Goal: Task Accomplishment & Management: Manage account settings

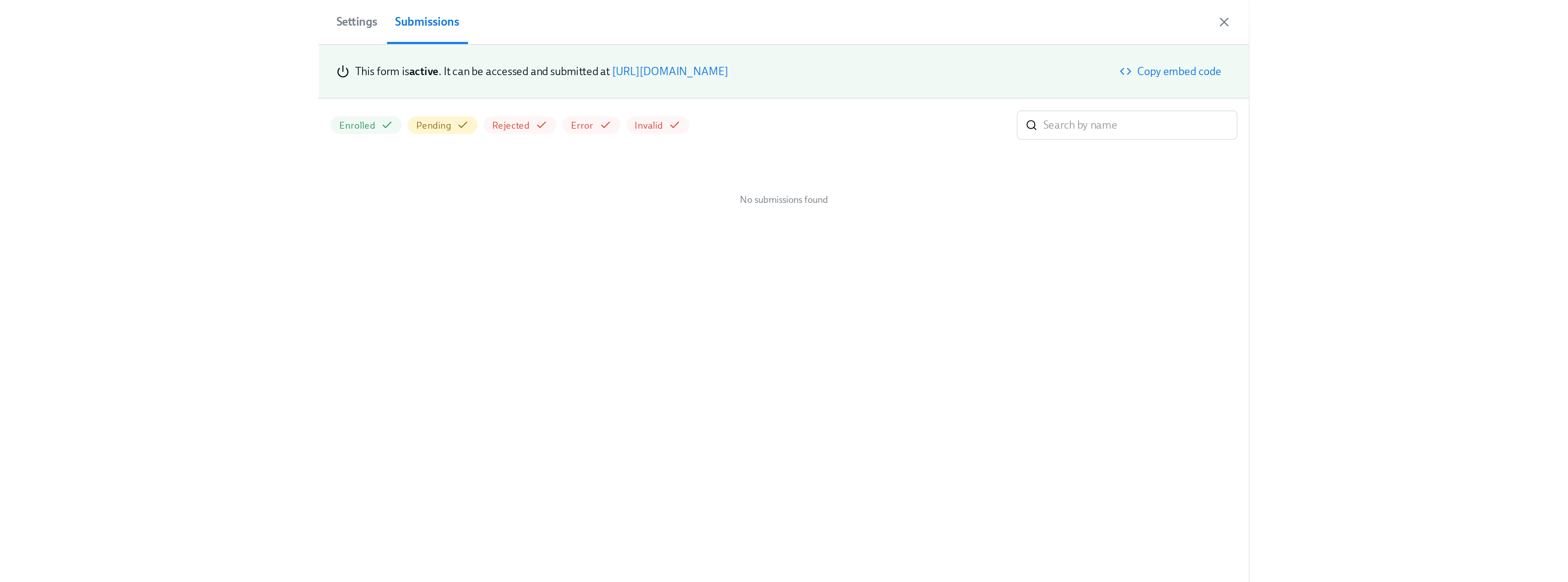
scroll to position [137, 0]
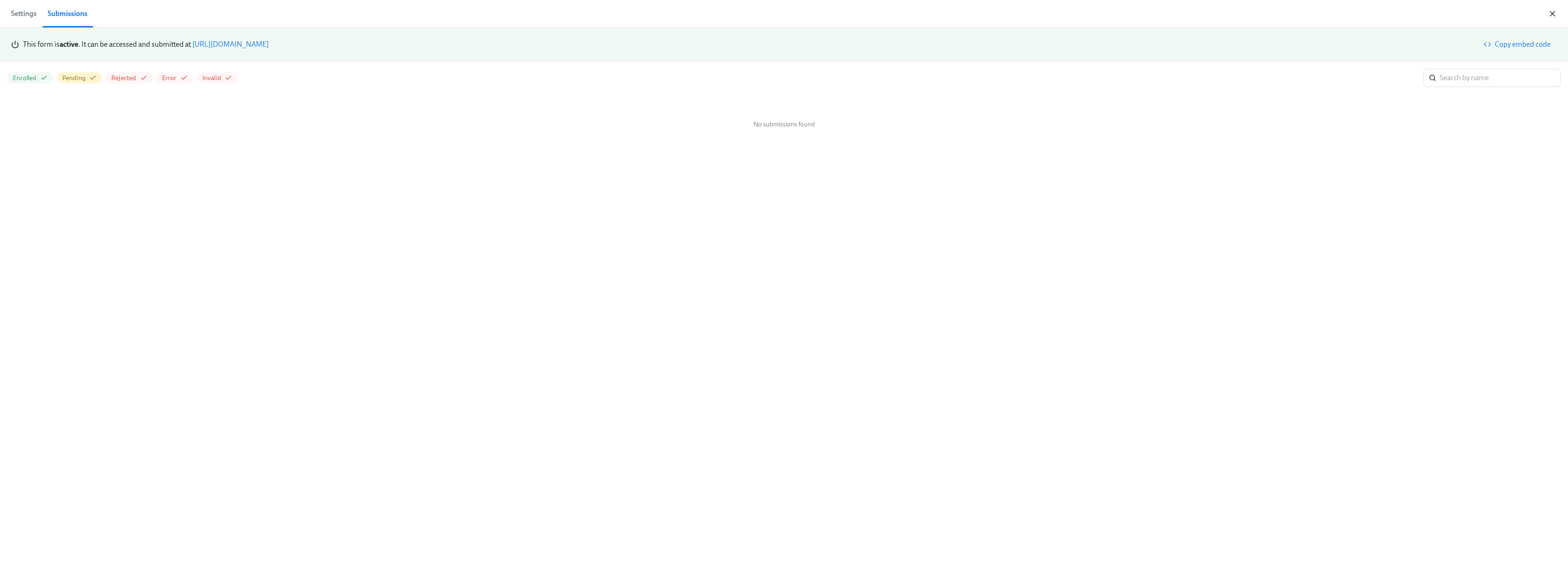
click at [579, 12] on div "Settings Submissions" at bounding box center [784, 14] width 1568 height 28
click at [579, 12] on icon "button" at bounding box center [1552, 13] width 9 height 9
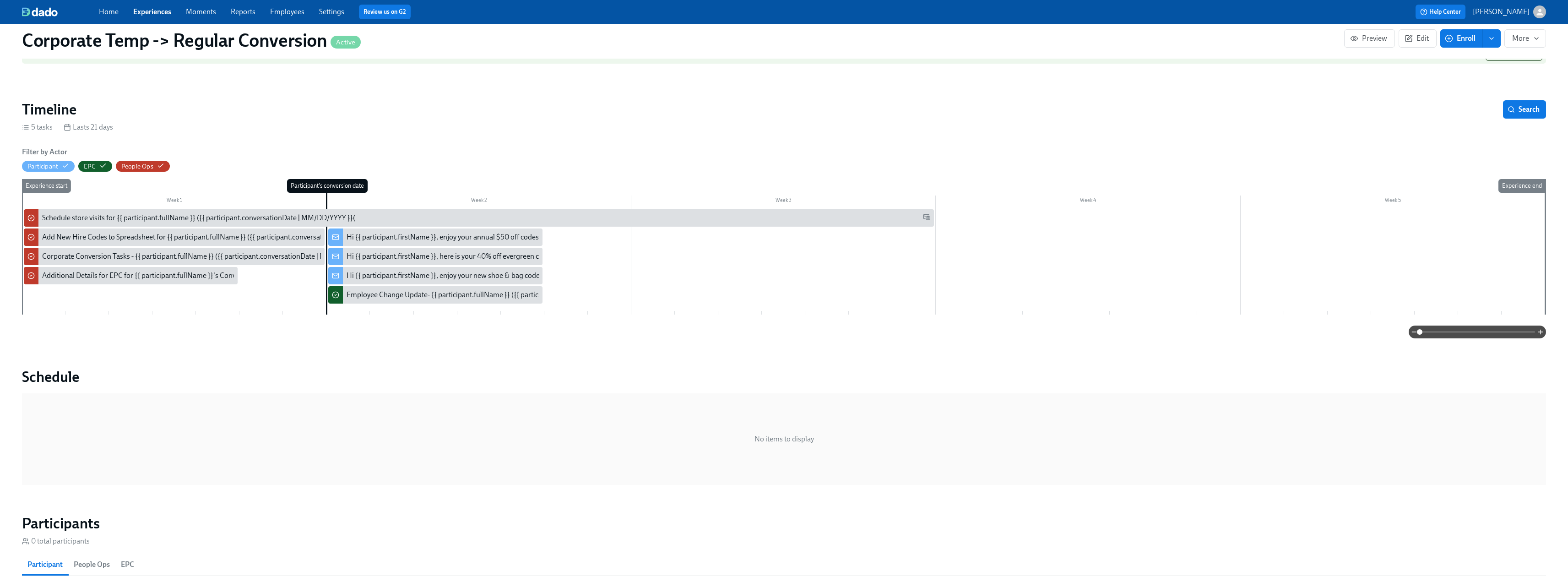
click at [162, 10] on link "Experiences" at bounding box center [152, 12] width 38 height 9
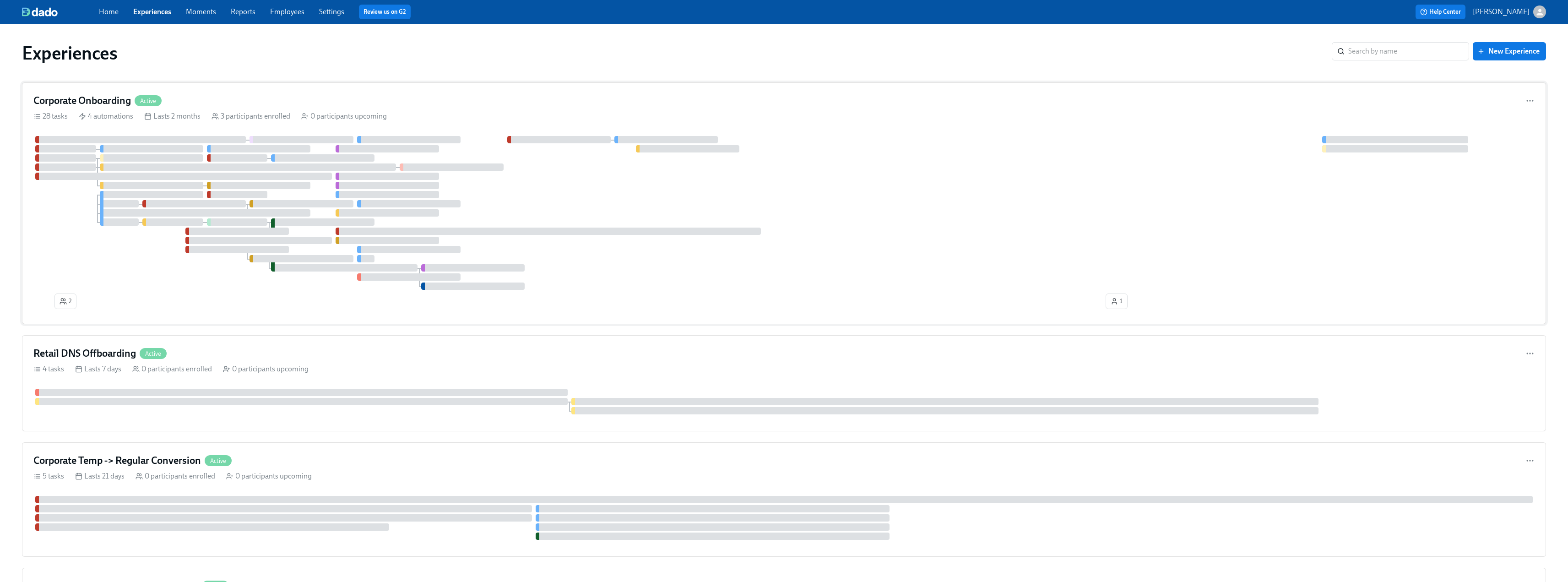
click at [104, 101] on h4 "Corporate Onboarding" at bounding box center [82, 101] width 98 height 14
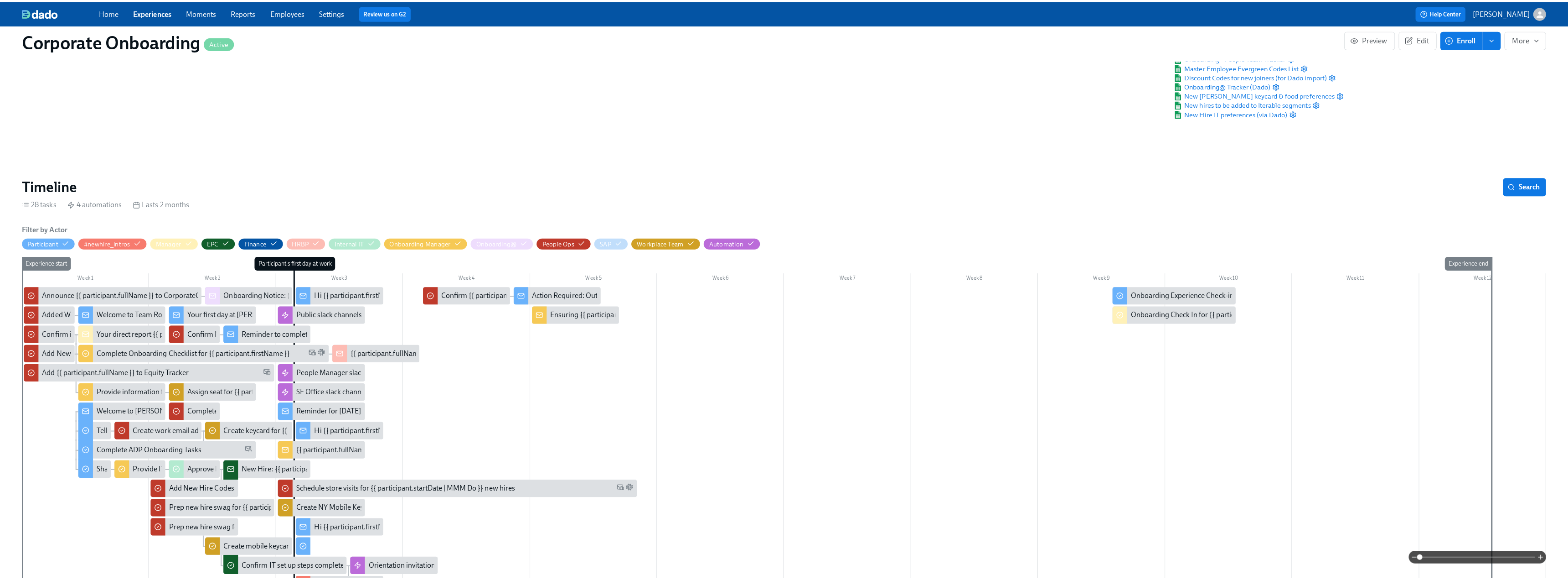
scroll to position [137, 0]
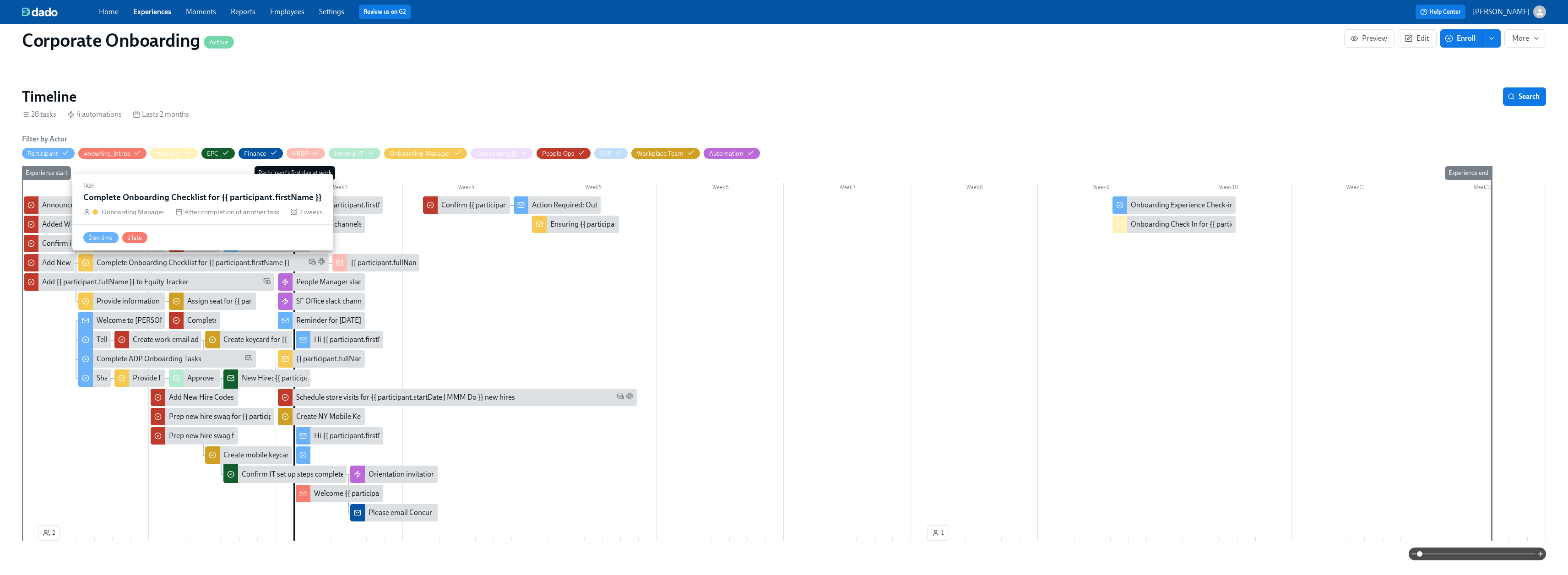
click at [126, 260] on div "Complete Onboarding Checklist for {{ participant.firstName }}" at bounding box center [193, 262] width 193 height 10
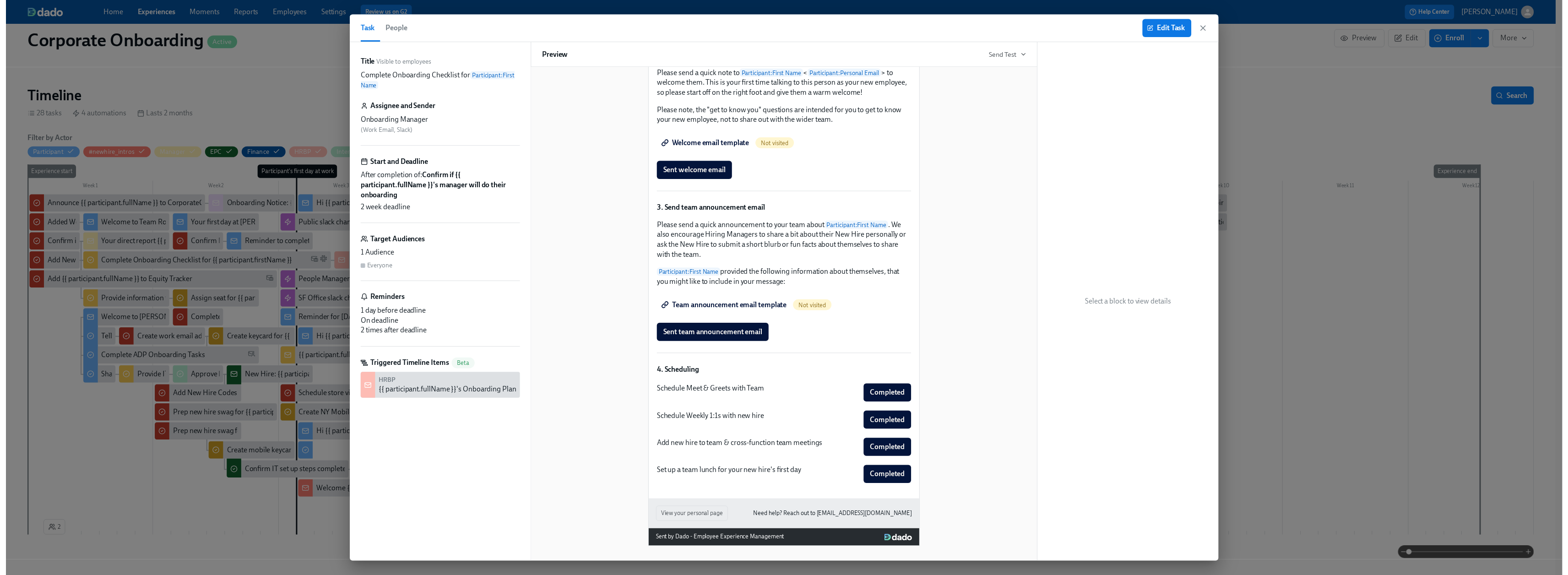
scroll to position [565, 0]
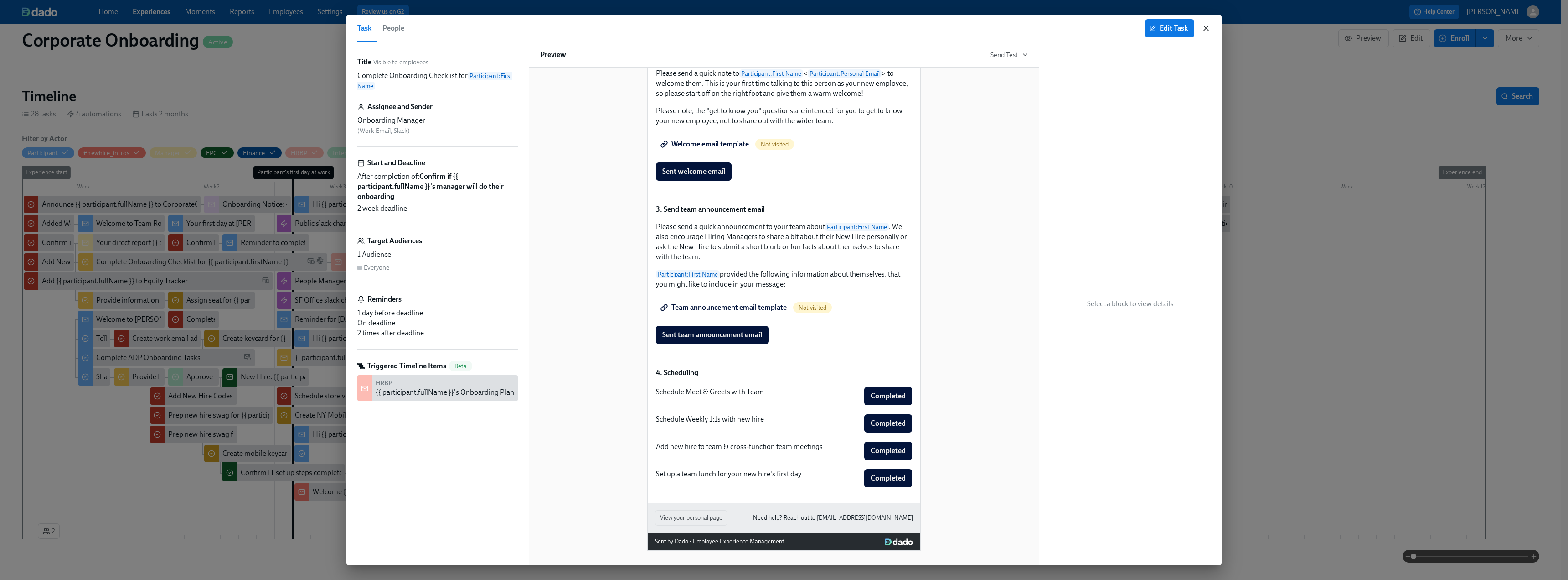
click at [576, 31] on icon "button" at bounding box center [1206, 28] width 9 height 9
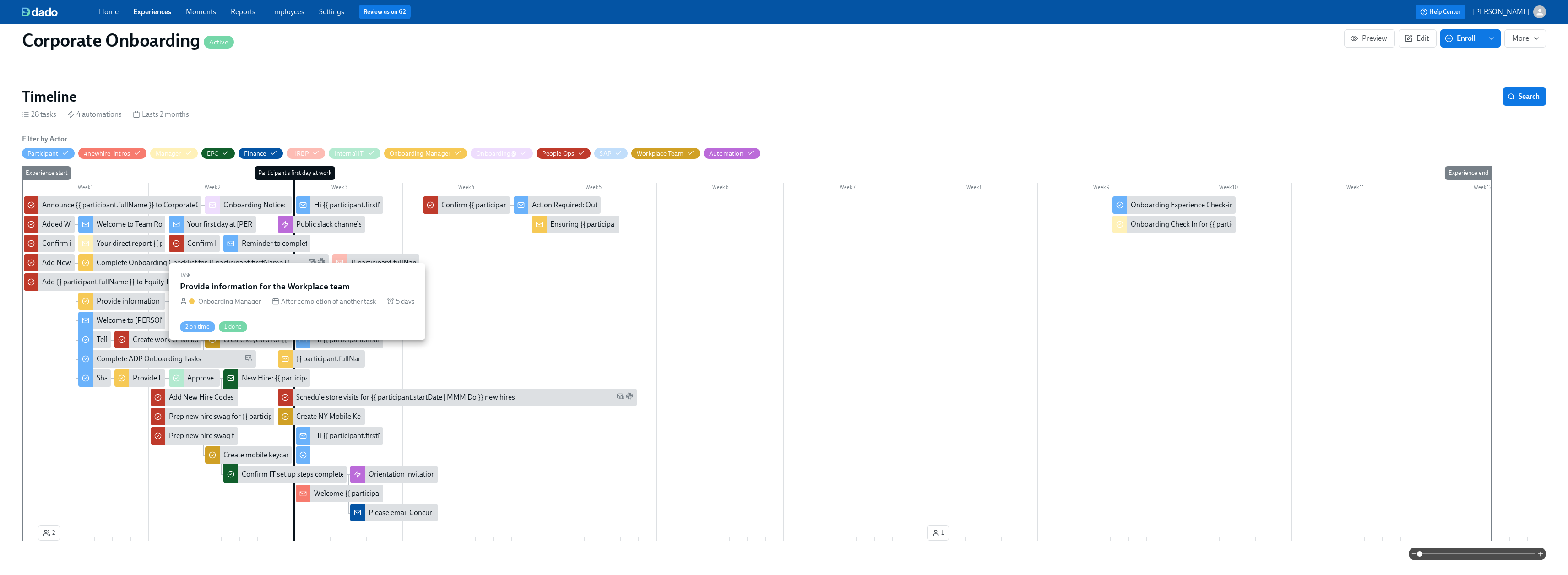
click at [96, 301] on div "Provide information for the Workplace team" at bounding box center [122, 301] width 87 height 17
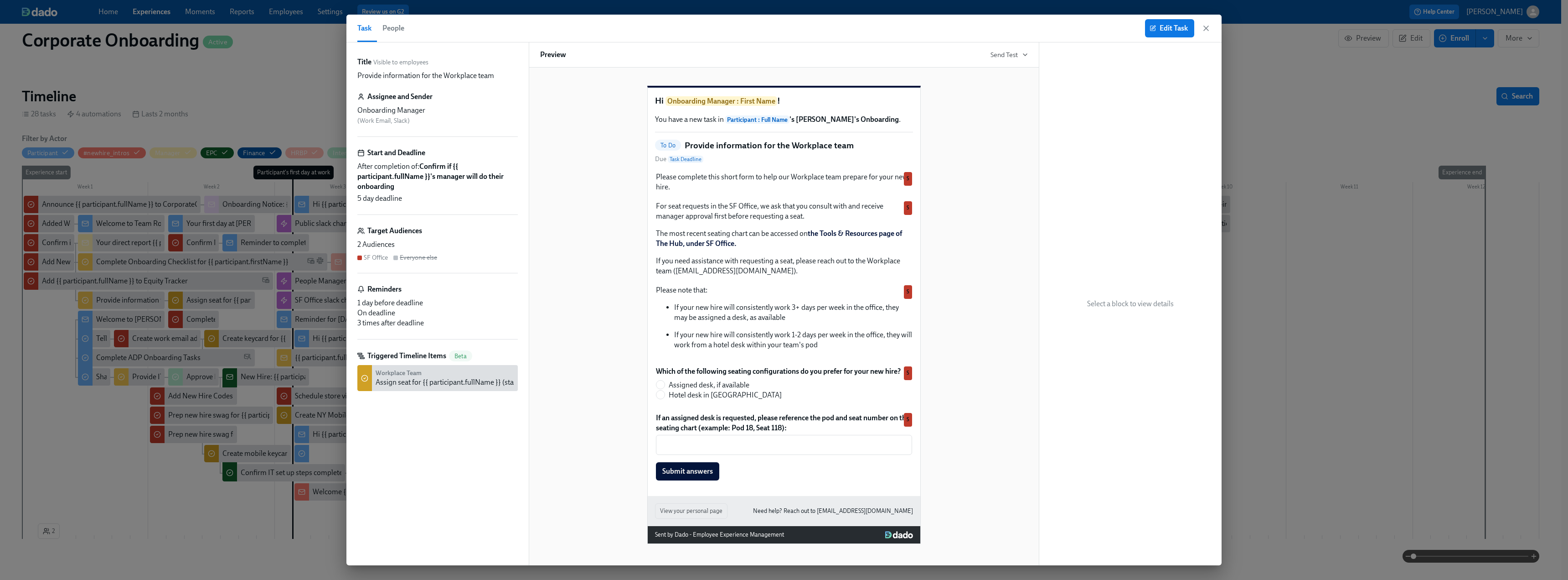
scroll to position [8, 0]
click at [576, 27] on icon "button" at bounding box center [1206, 28] width 9 height 9
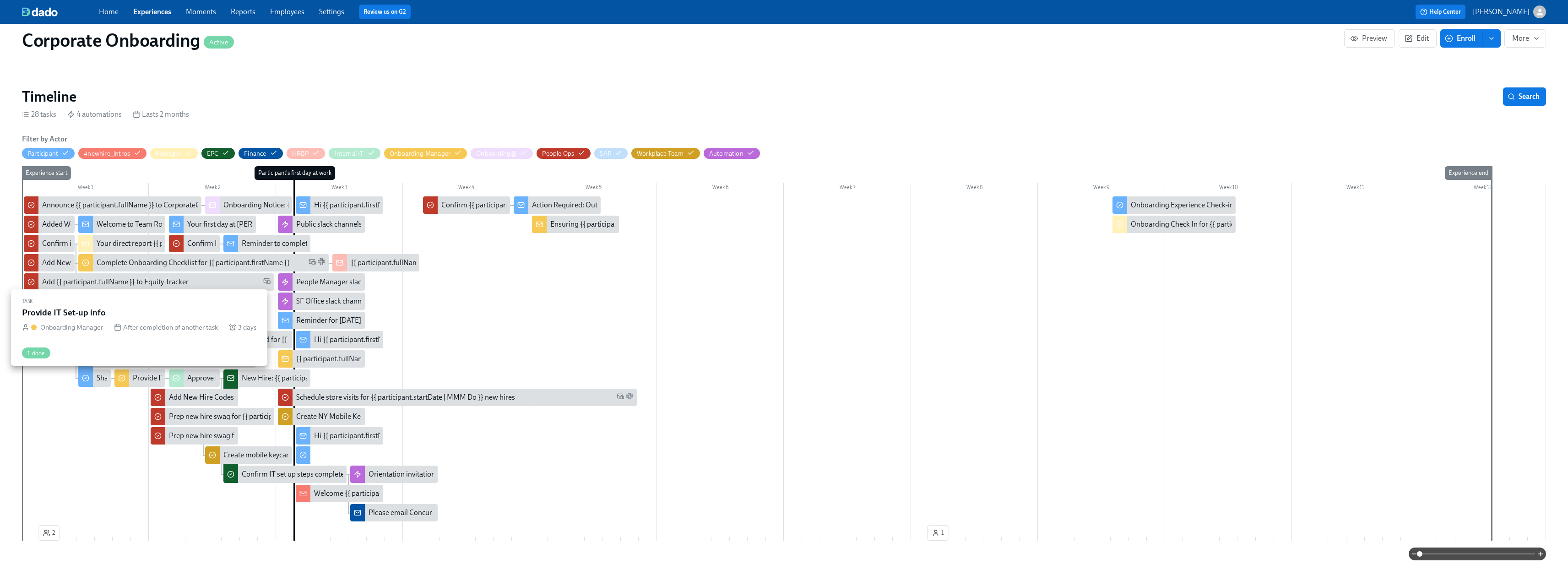
click at [130, 361] on div "Provide IT Set-up info" at bounding box center [140, 378] width 51 height 17
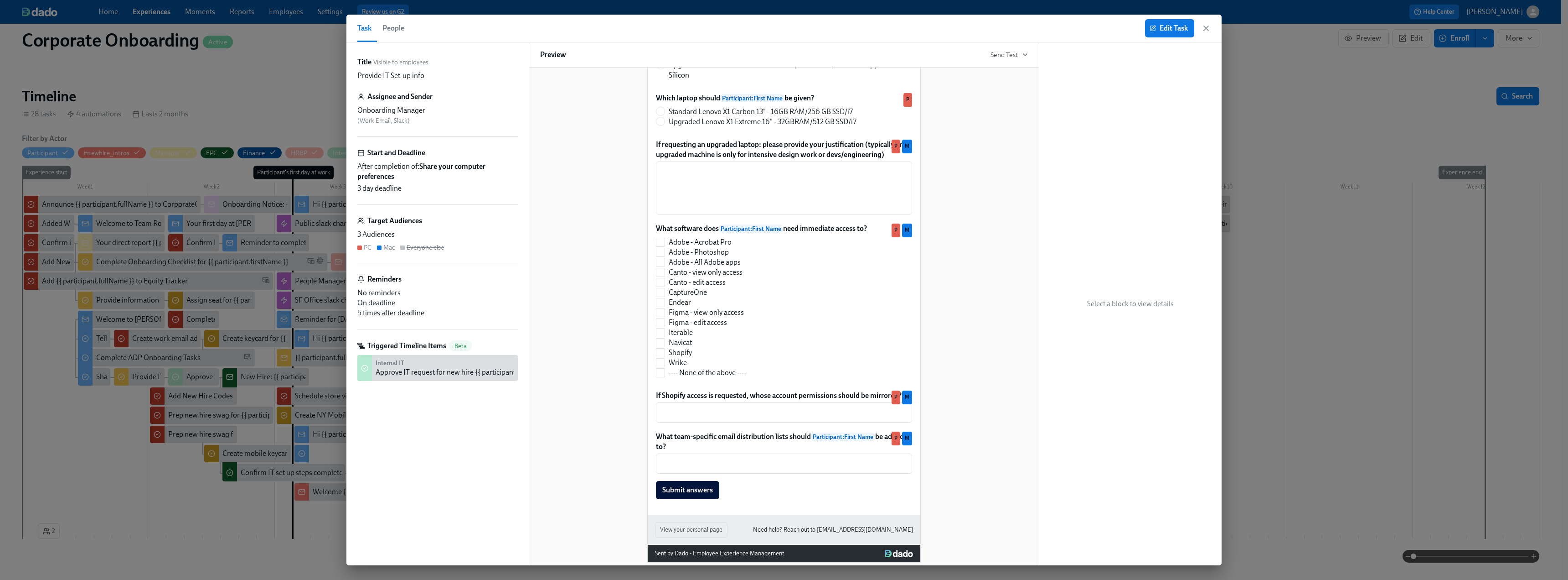
scroll to position [390, 0]
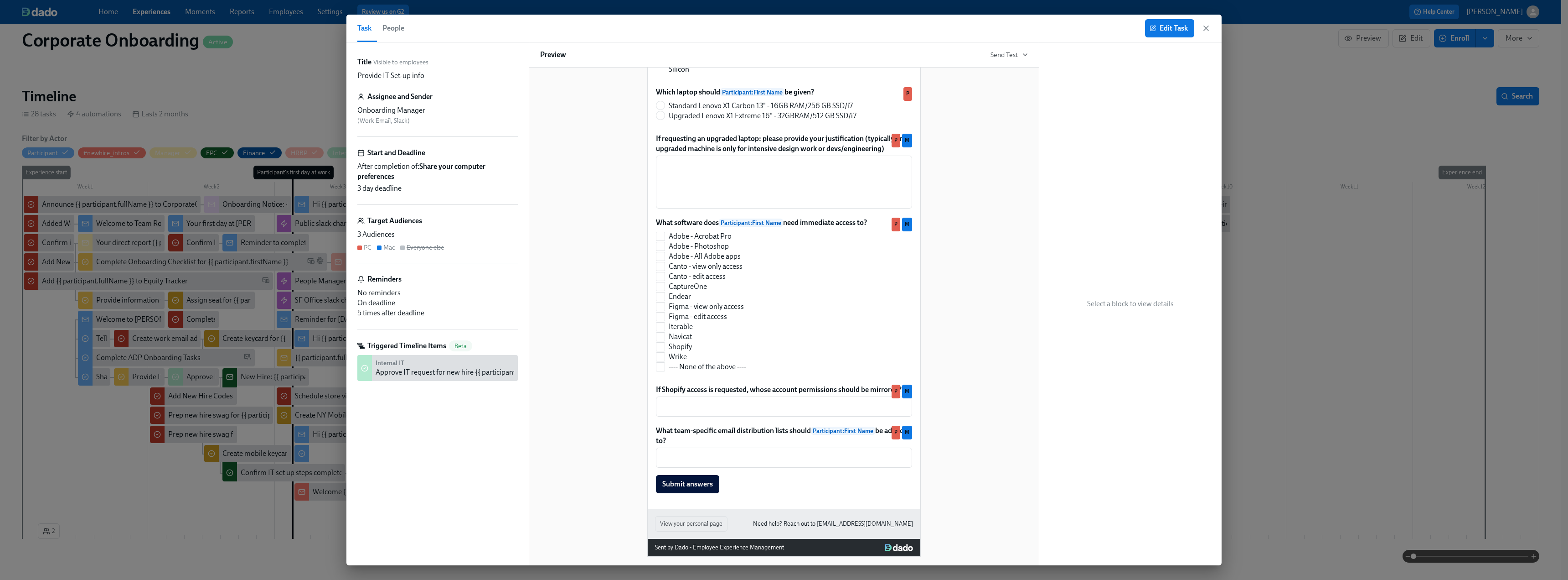
click at [576, 29] on div "Edit Task" at bounding box center [1178, 28] width 66 height 18
click at [576, 29] on icon "button" at bounding box center [1206, 28] width 5 height 5
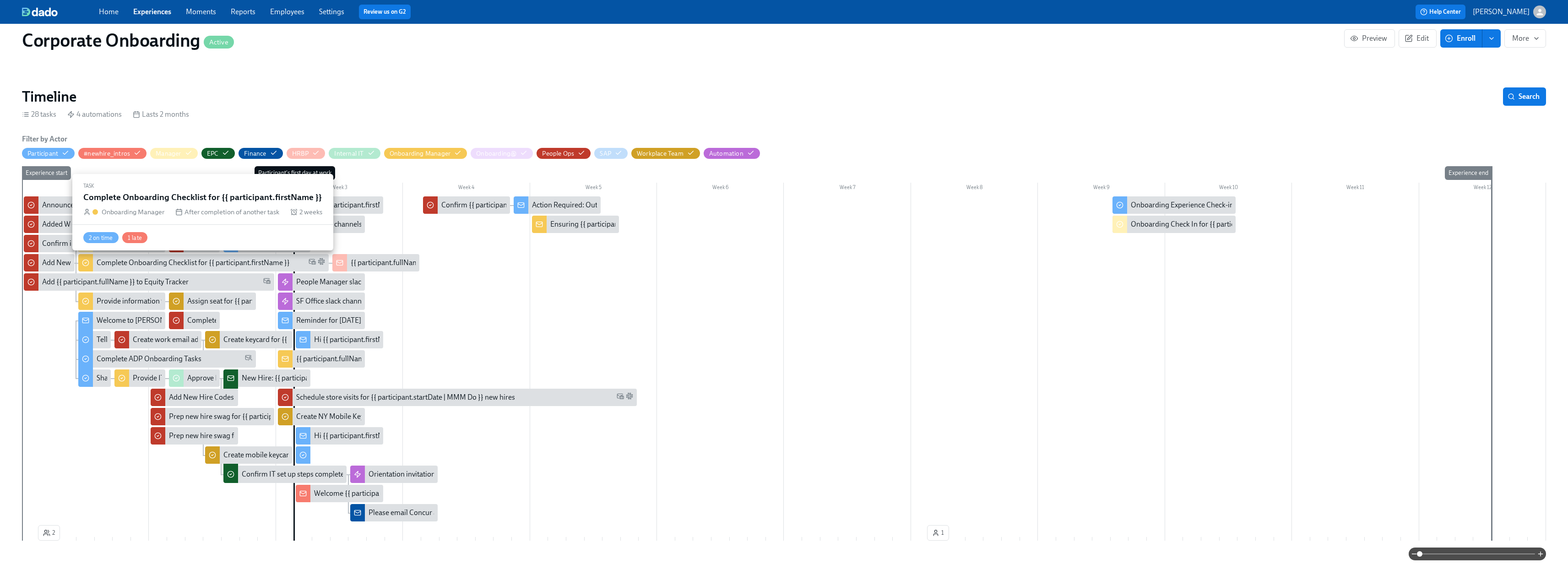
click at [133, 267] on div "Complete Onboarding Checklist for {{ participant.firstName }}" at bounding box center [193, 262] width 193 height 10
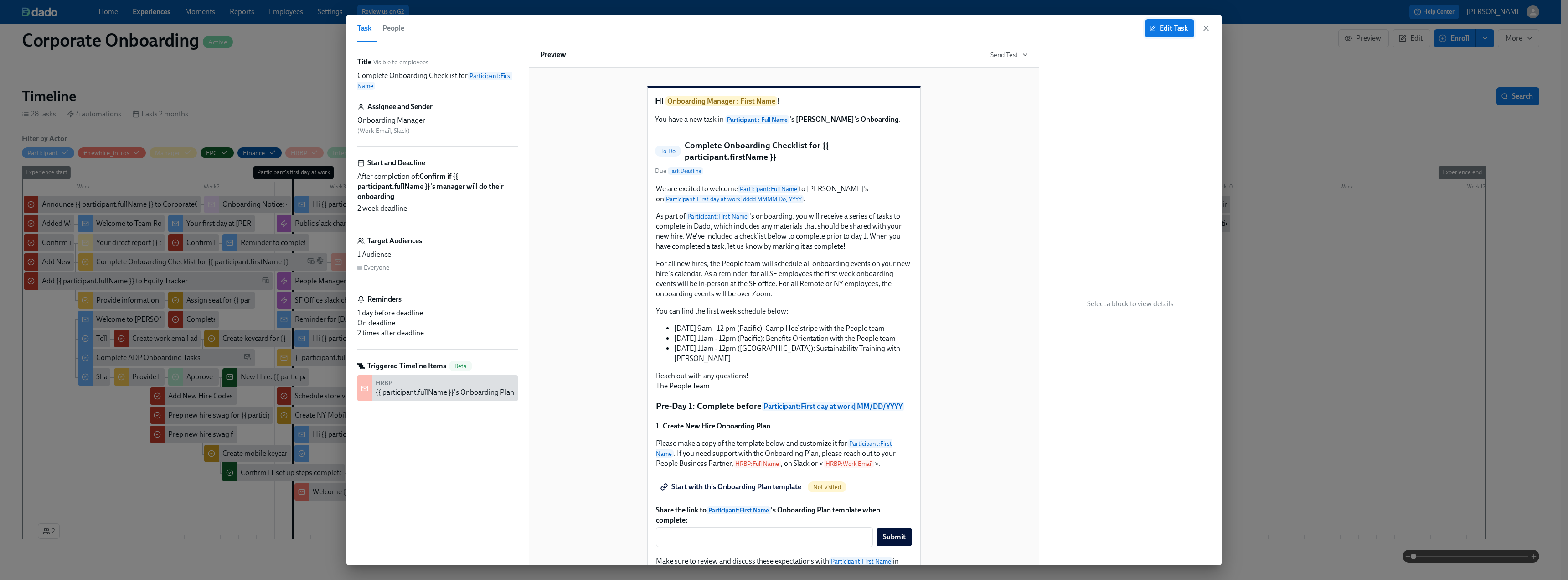
click at [576, 27] on span "Edit Task" at bounding box center [1169, 28] width 36 height 9
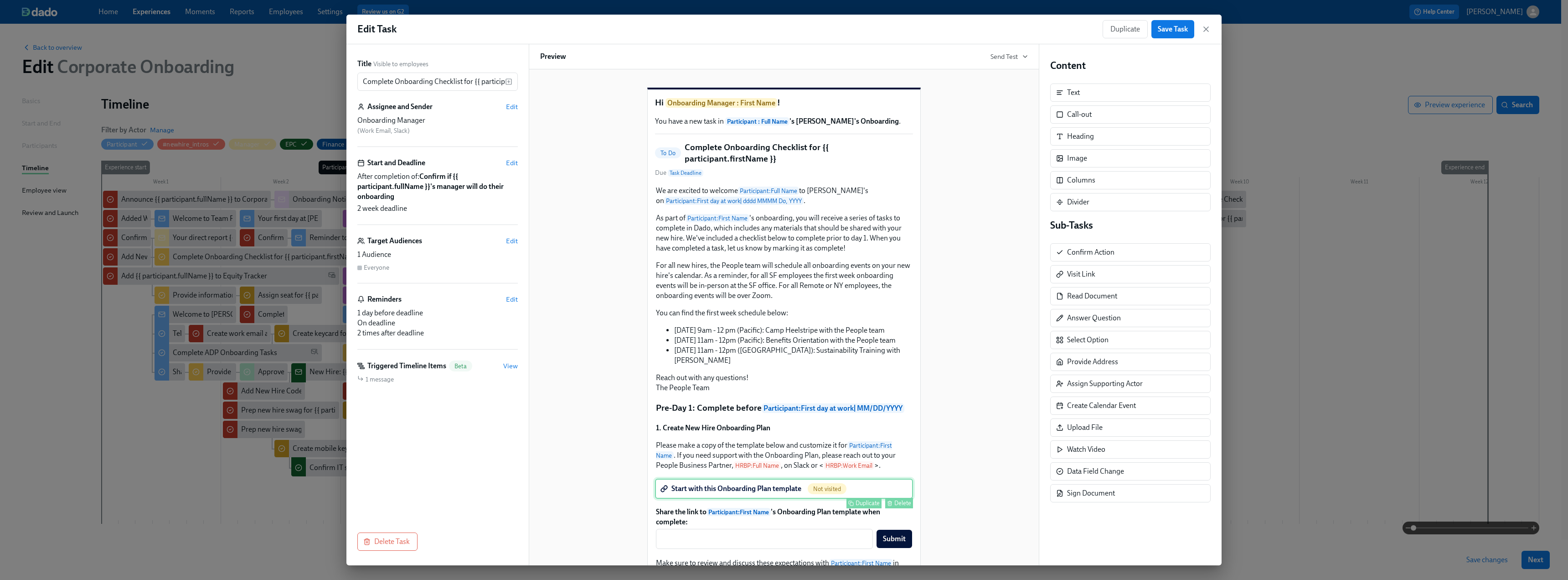
click at [576, 360] on div "Start with this Onboarding Plan template Not visited Duplicate Delete" at bounding box center [784, 488] width 258 height 20
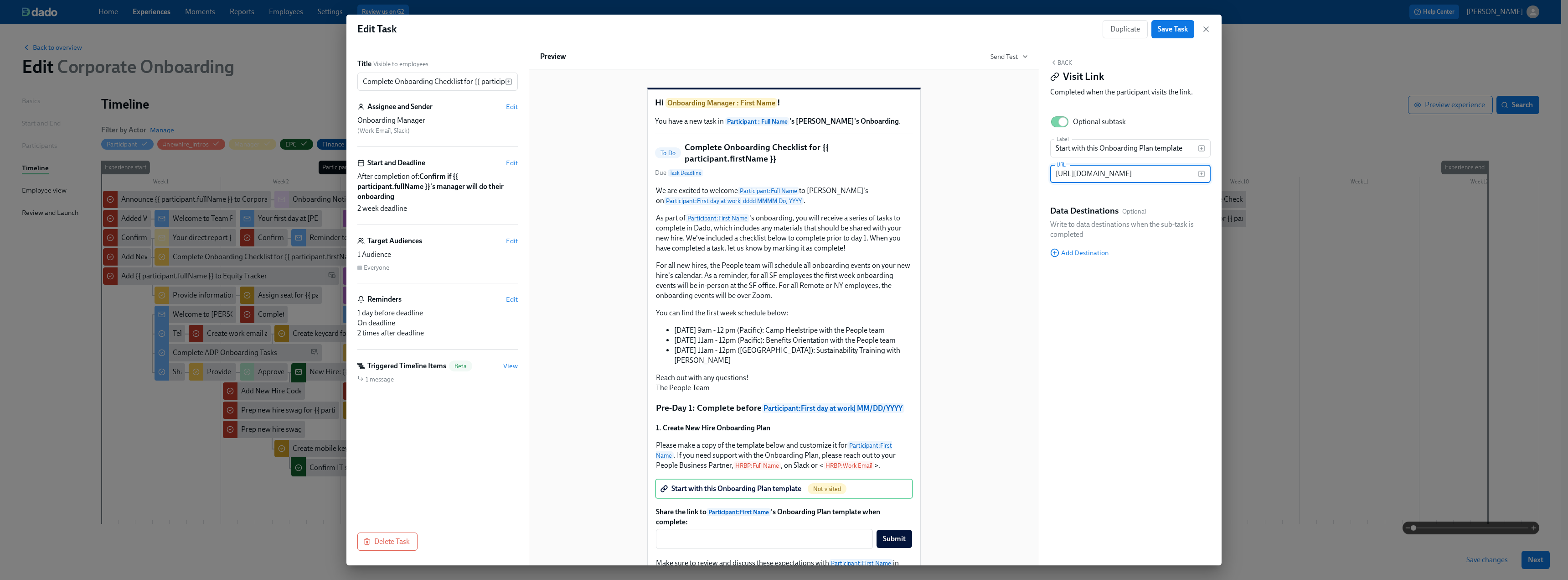
drag, startPoint x: 1197, startPoint y: 172, endPoint x: 1019, endPoint y: 175, distance: 178.0
click at [576, 175] on div "Title Visible to employees Complete Onboarding Checklist for {{ participant.fir…" at bounding box center [784, 305] width 875 height 521
click at [576, 29] on div "Duplicate Save Task" at bounding box center [1157, 29] width 108 height 18
click at [576, 31] on icon "button" at bounding box center [1206, 29] width 9 height 9
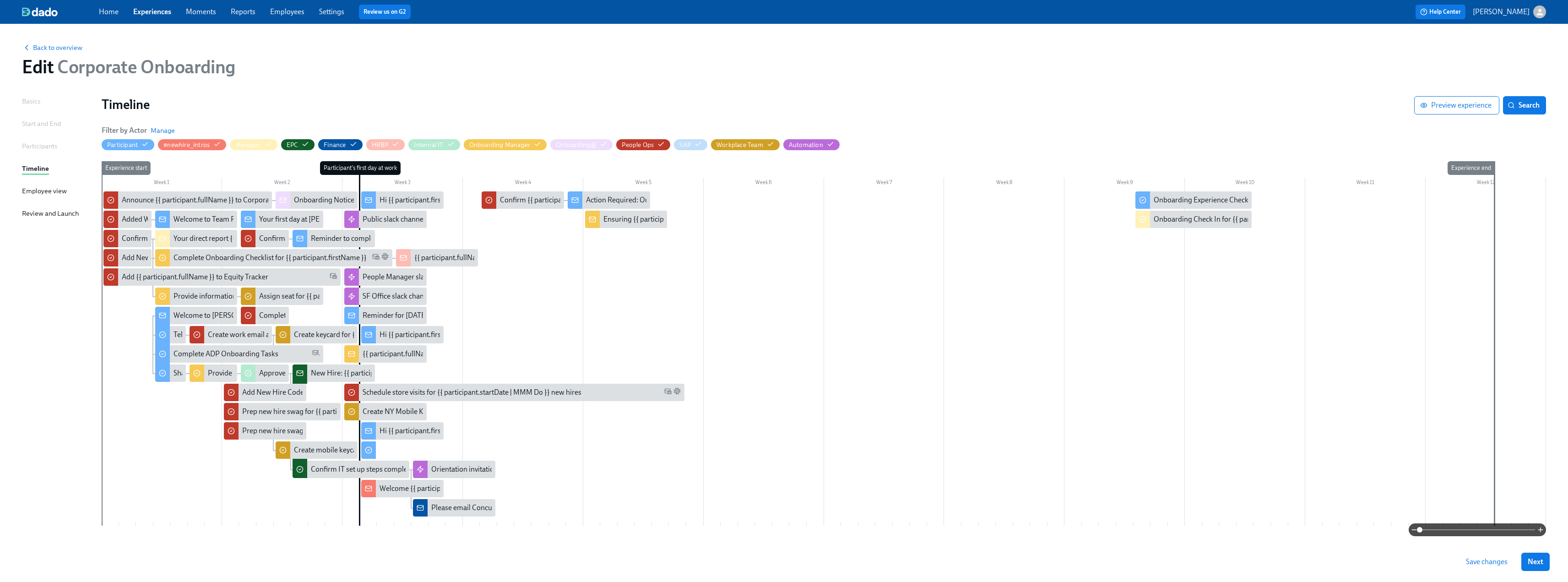
click at [143, 5] on div "Home Experiences Moments Reports Employees Settings Review us on G2" at bounding box center [461, 12] width 724 height 14
click at [142, 14] on link "Experiences" at bounding box center [152, 12] width 38 height 9
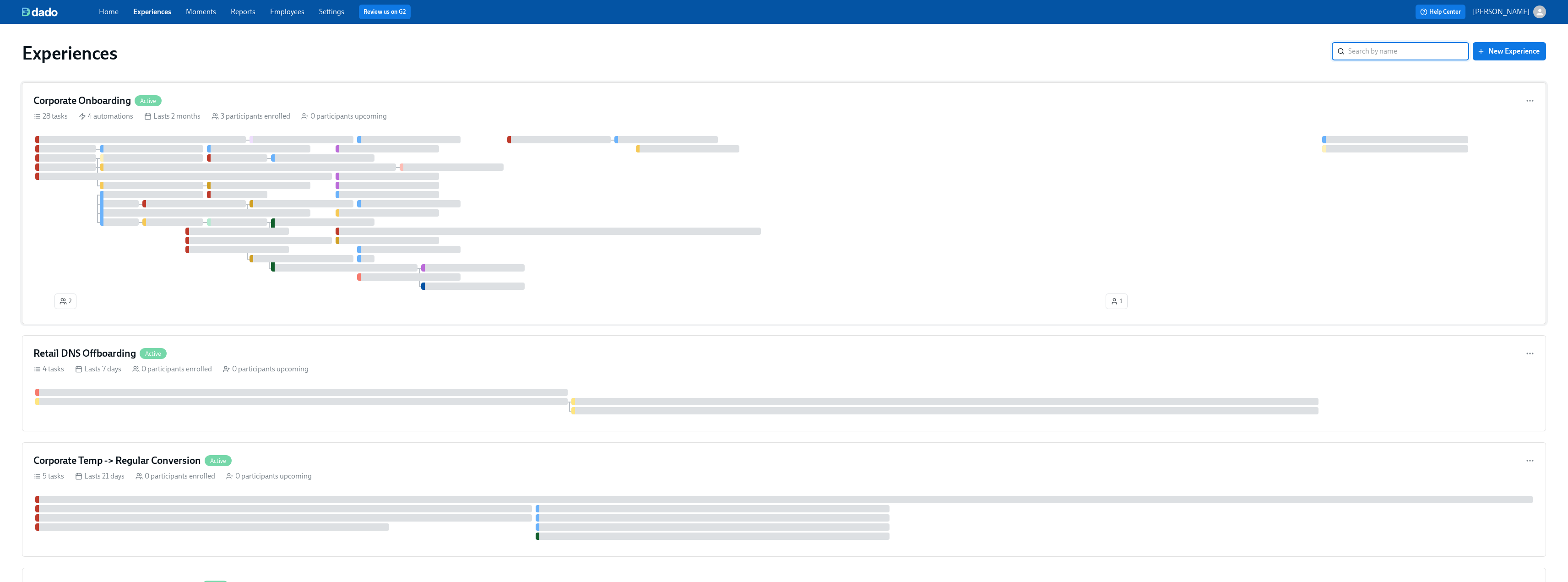
click at [87, 99] on h4 "Corporate Onboarding" at bounding box center [82, 101] width 98 height 14
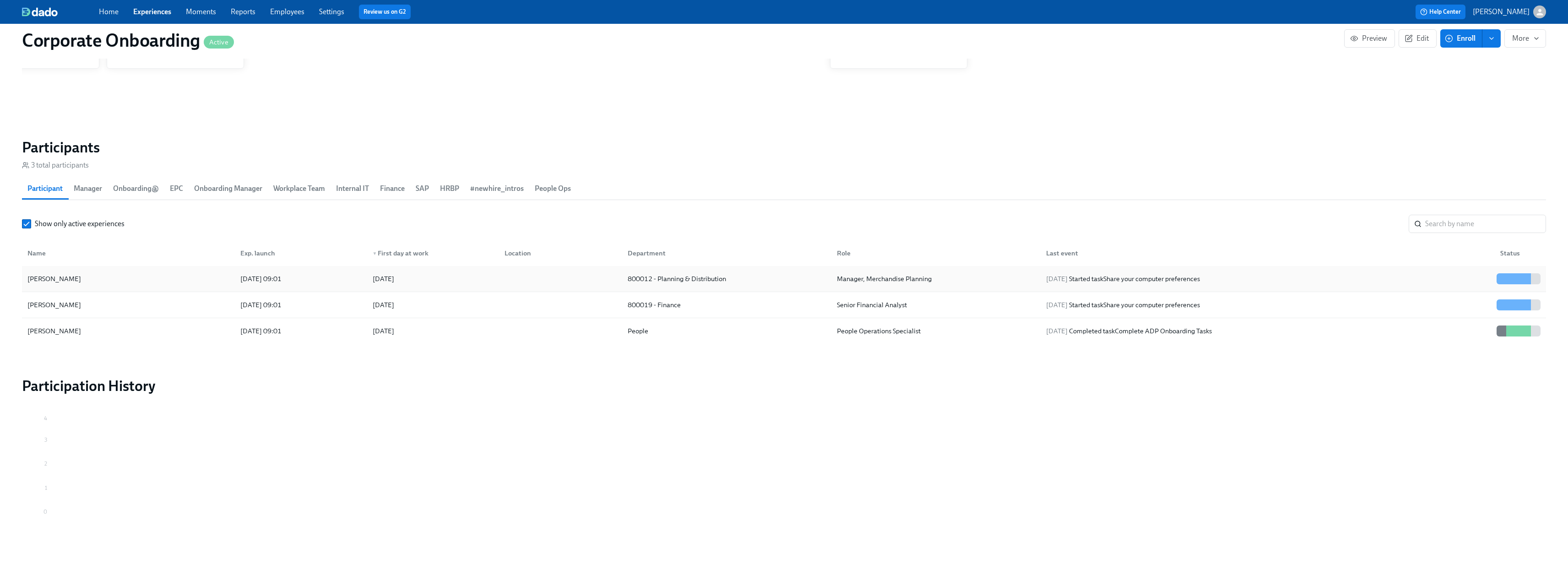
scroll to position [881, 0]
click at [115, 304] on div "[PERSON_NAME]" at bounding box center [129, 300] width 209 height 19
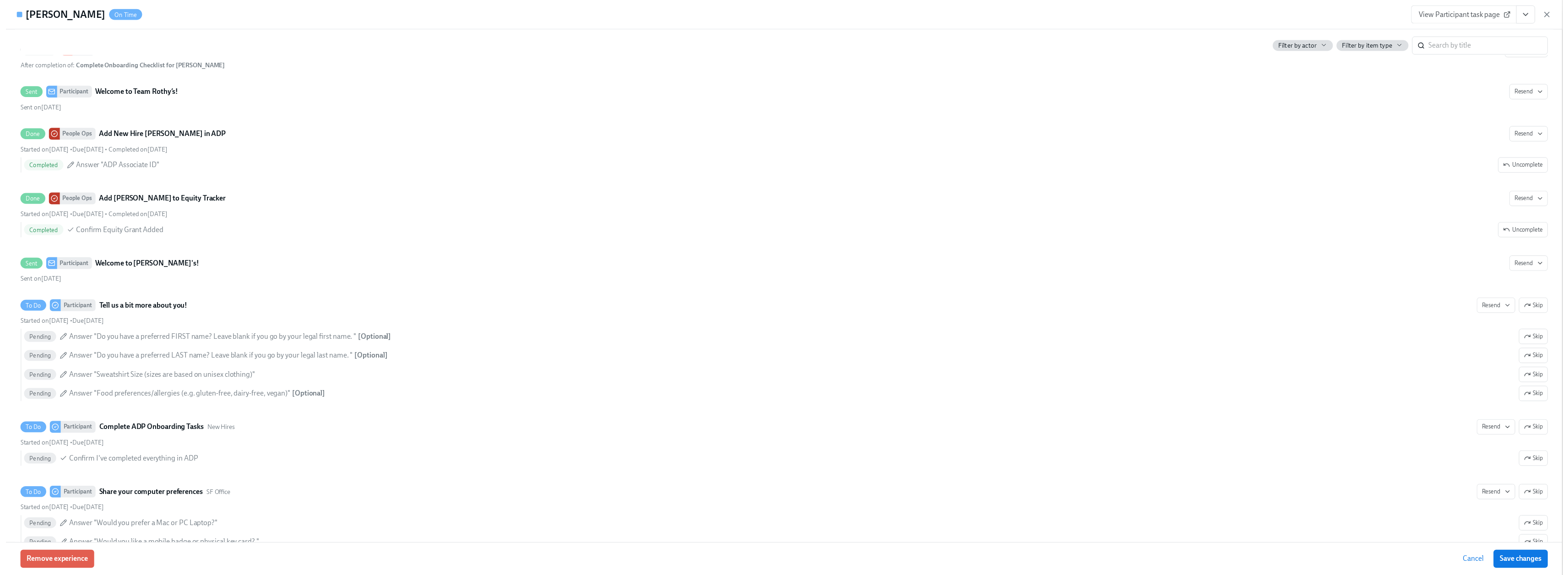
scroll to position [915, 0]
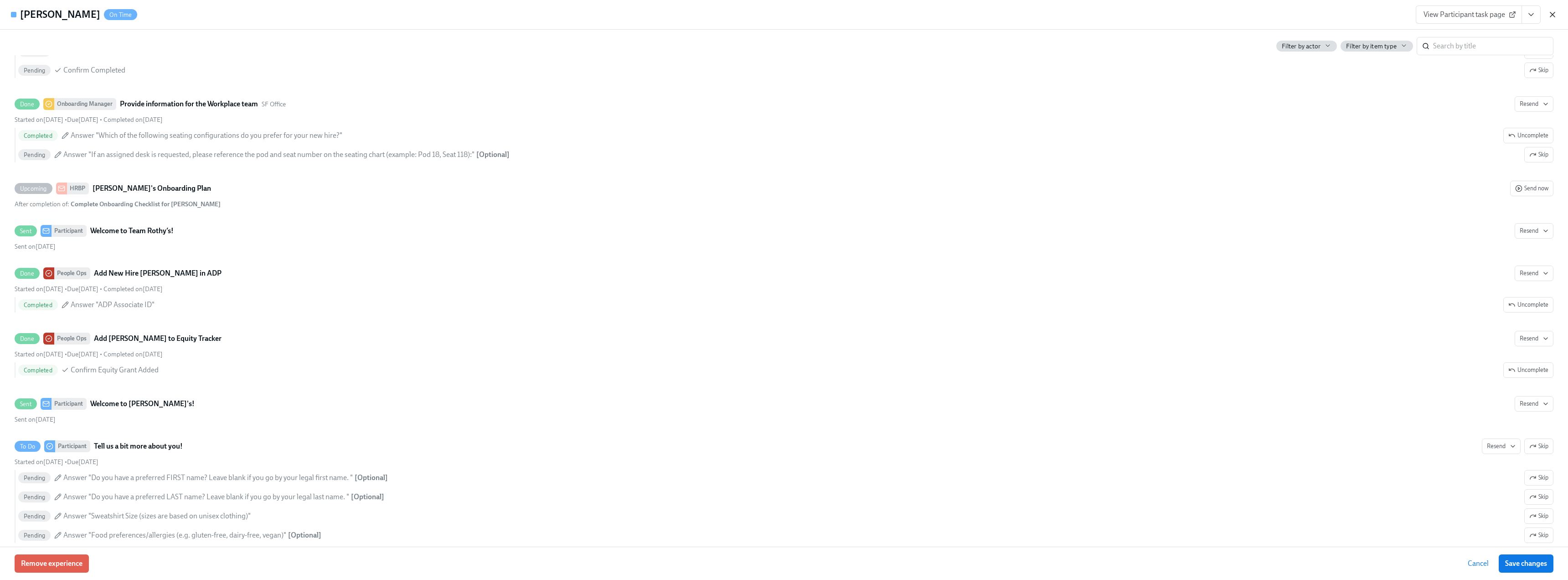
click at [576, 18] on icon "button" at bounding box center [1552, 14] width 9 height 9
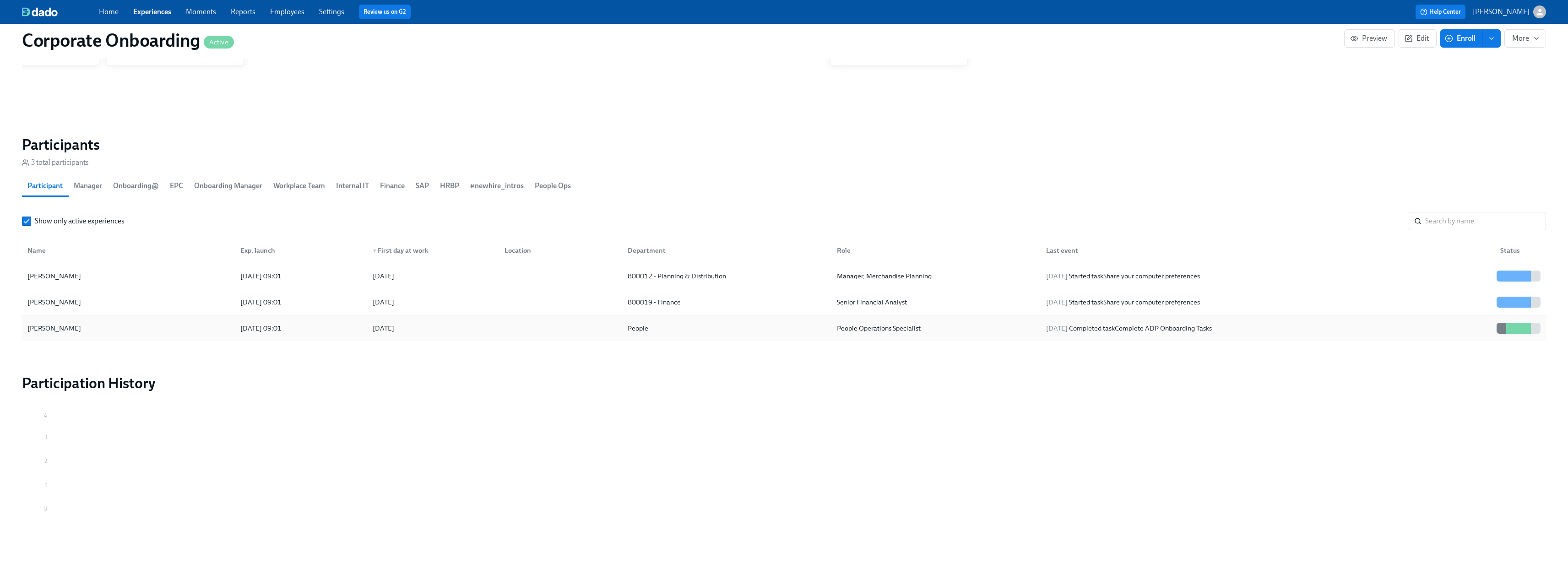
scroll to position [881, 0]
click at [71, 302] on div "[PERSON_NAME]" at bounding box center [54, 301] width 61 height 11
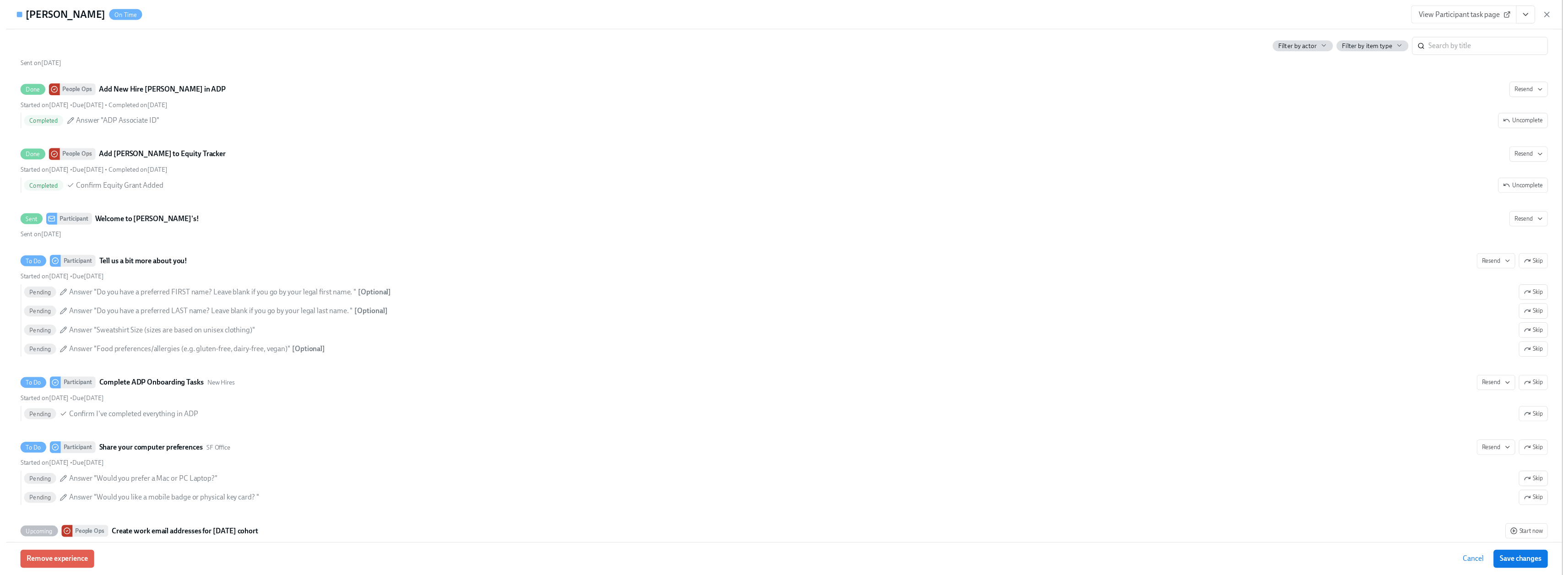
scroll to position [1006, 0]
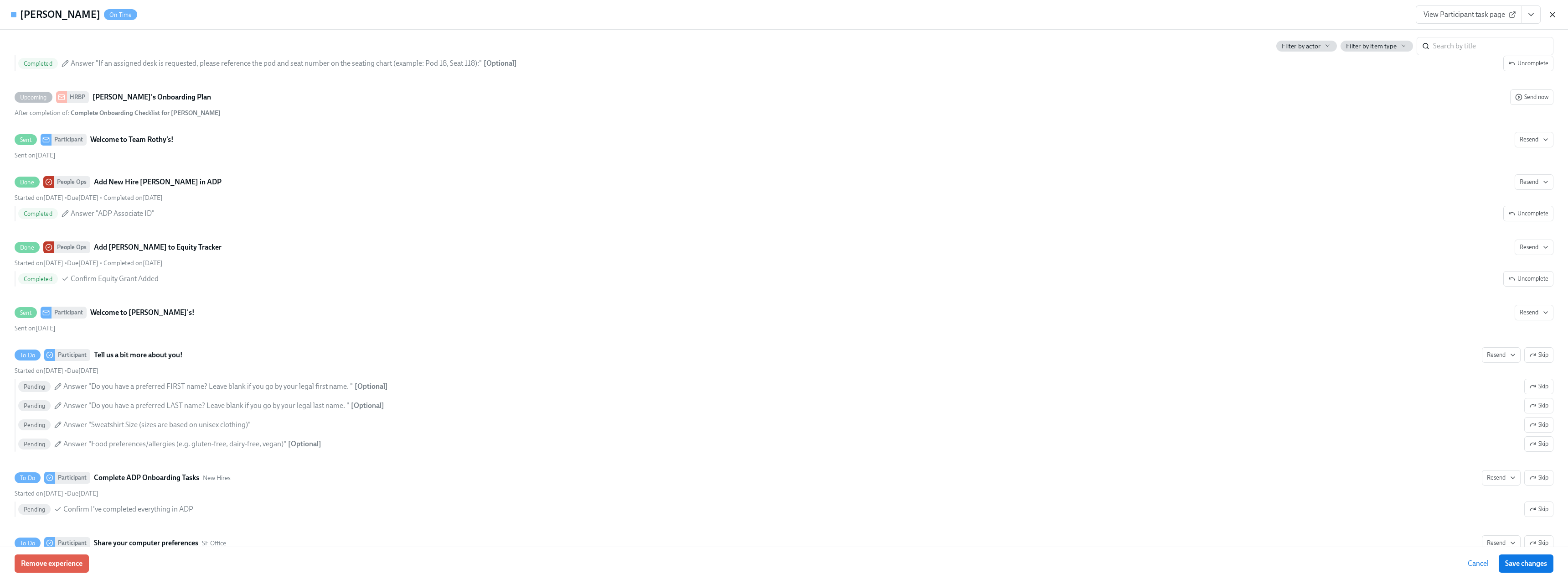
click at [576, 13] on icon "button" at bounding box center [1552, 14] width 9 height 9
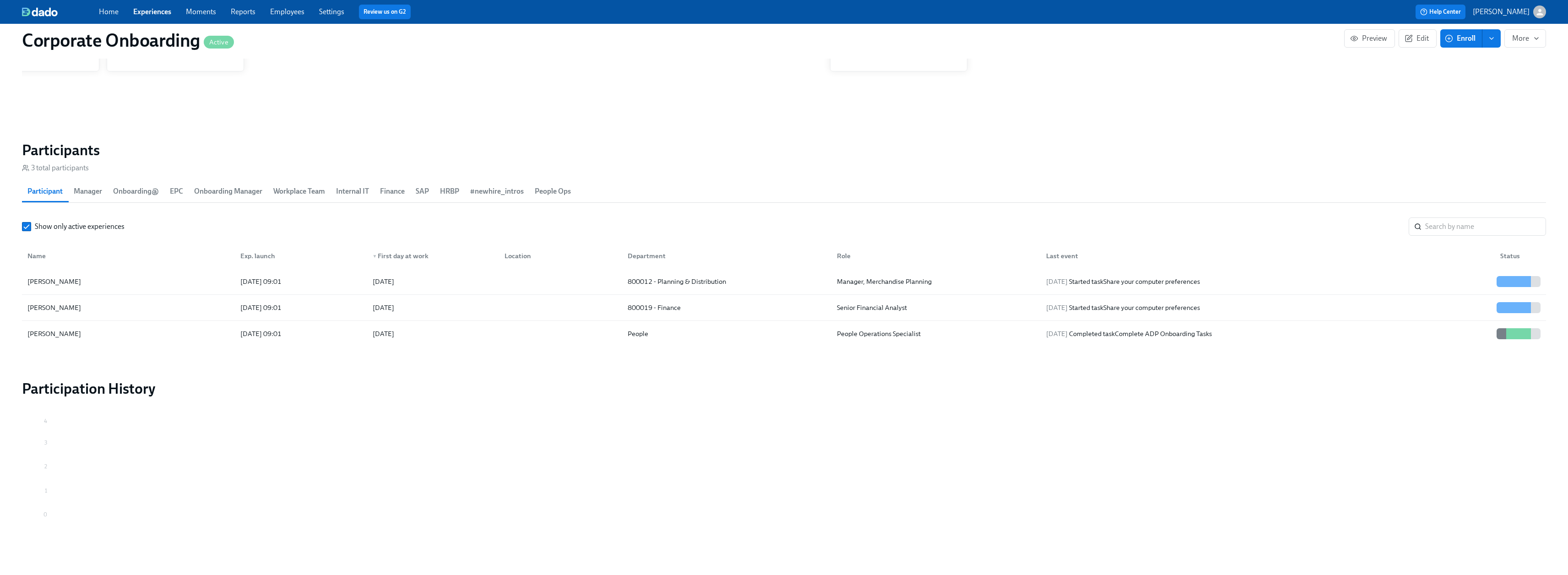
scroll to position [0, 1500]
click at [26, 228] on input "Show only active experiences" at bounding box center [27, 227] width 8 height 8
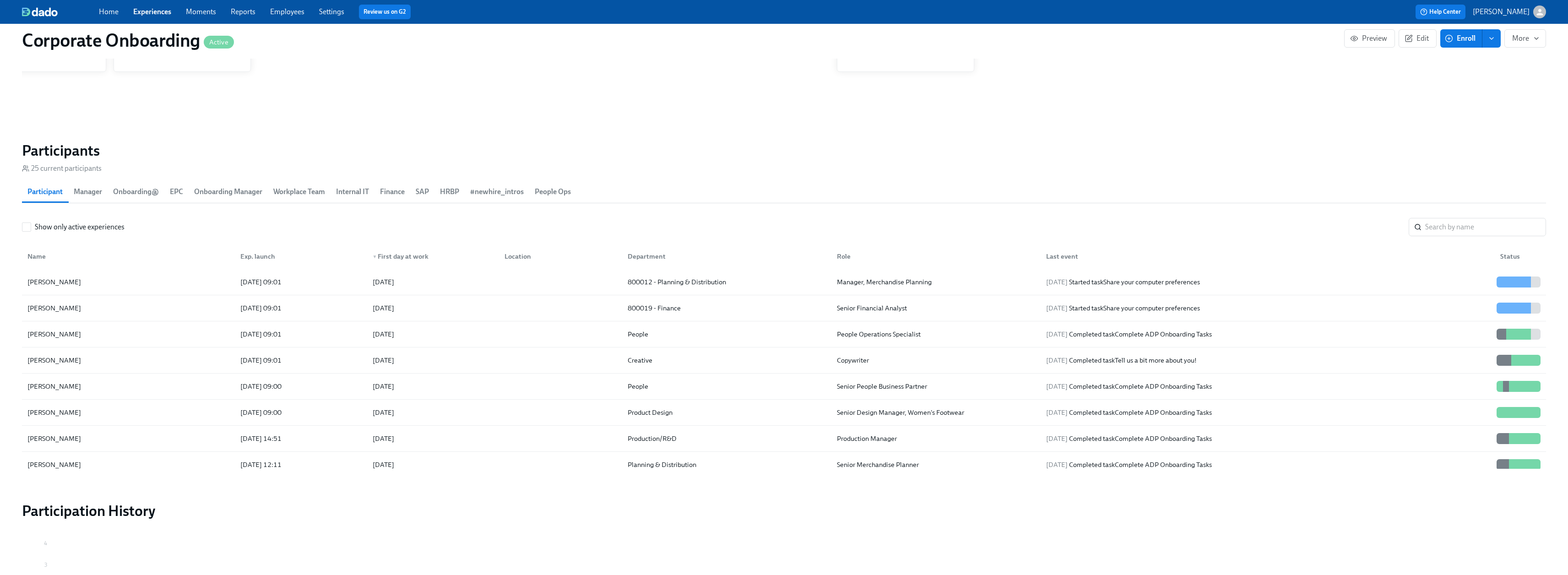
scroll to position [835, 0]
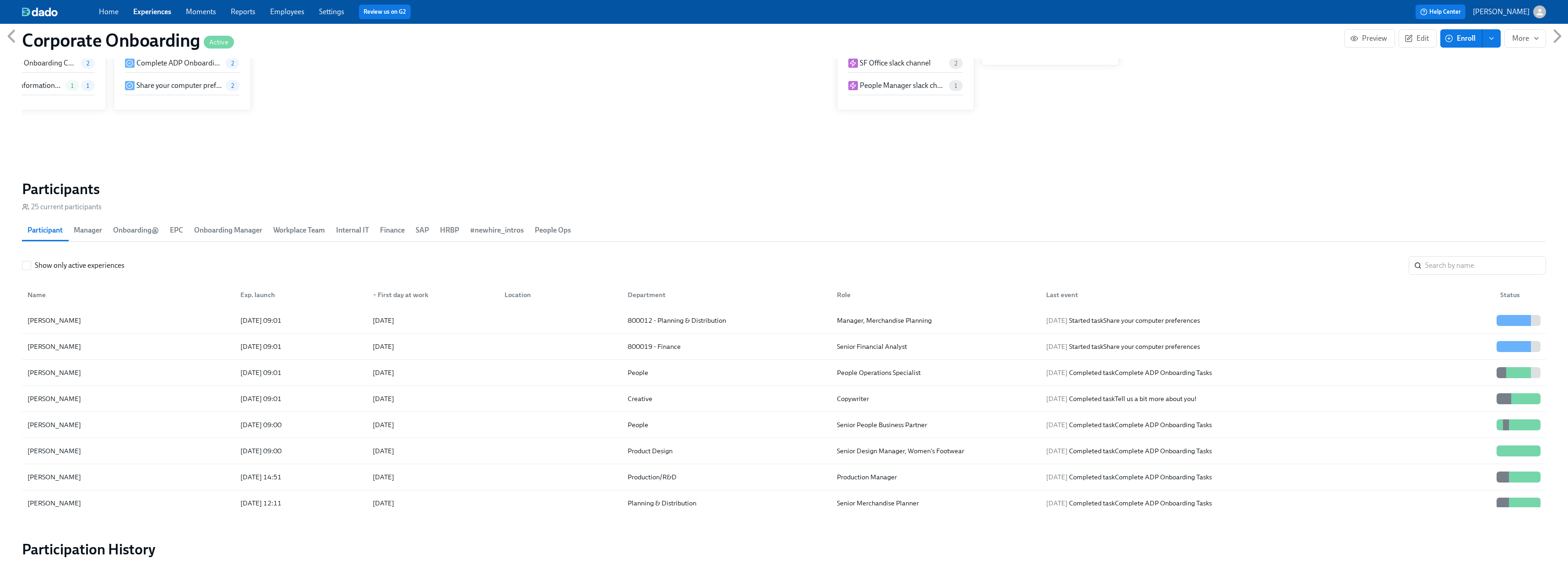
click at [166, 12] on link "Experiences" at bounding box center [152, 12] width 38 height 9
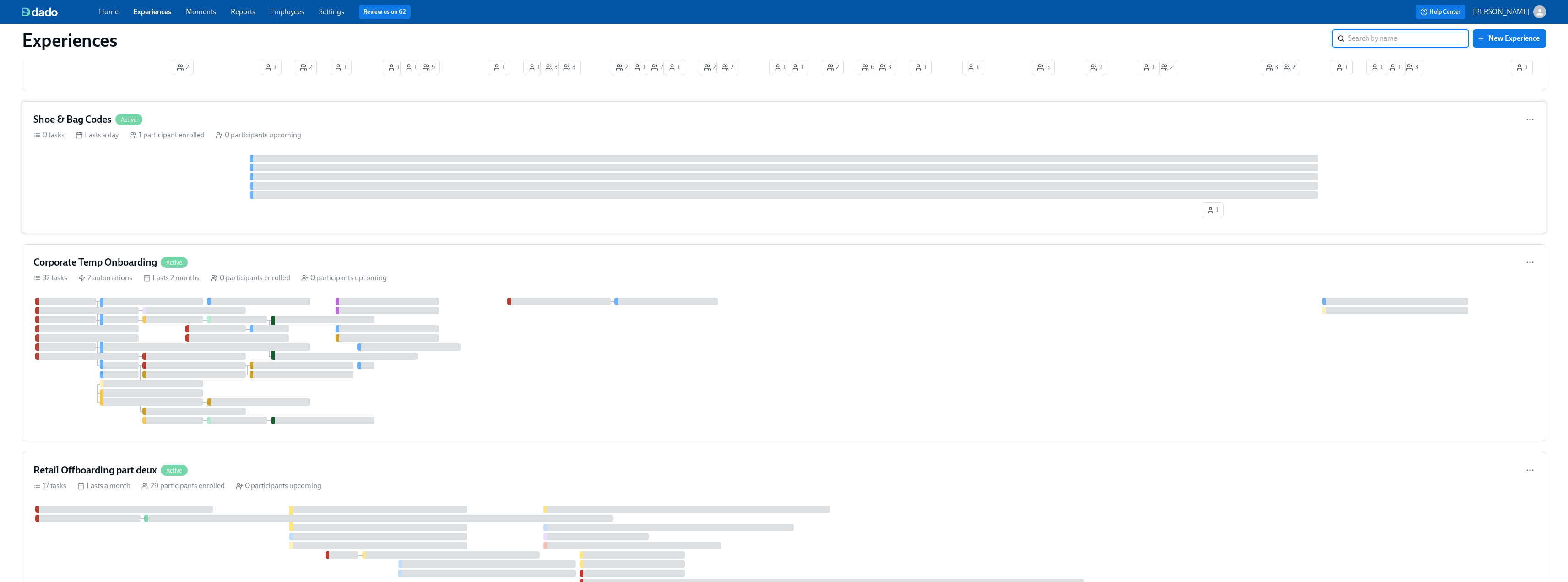
scroll to position [870, 0]
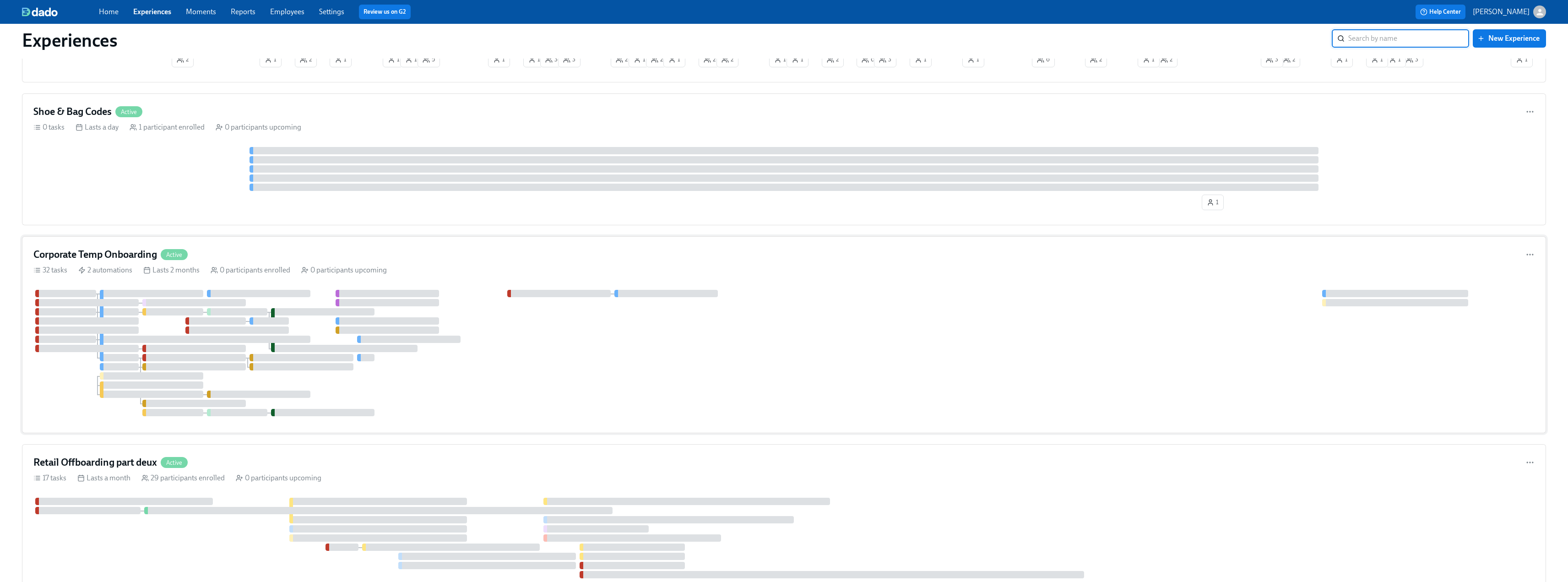
click at [92, 256] on h4 "Corporate Temp Onboarding" at bounding box center [96, 254] width 124 height 14
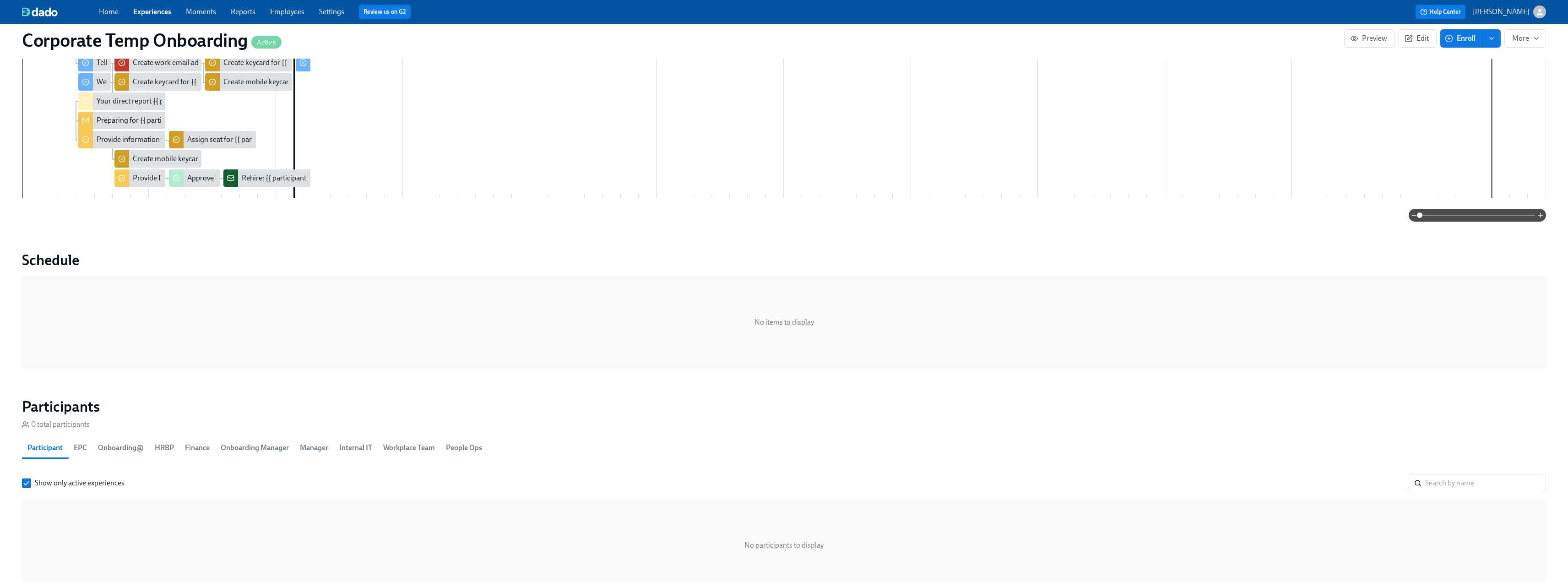
scroll to position [412, 0]
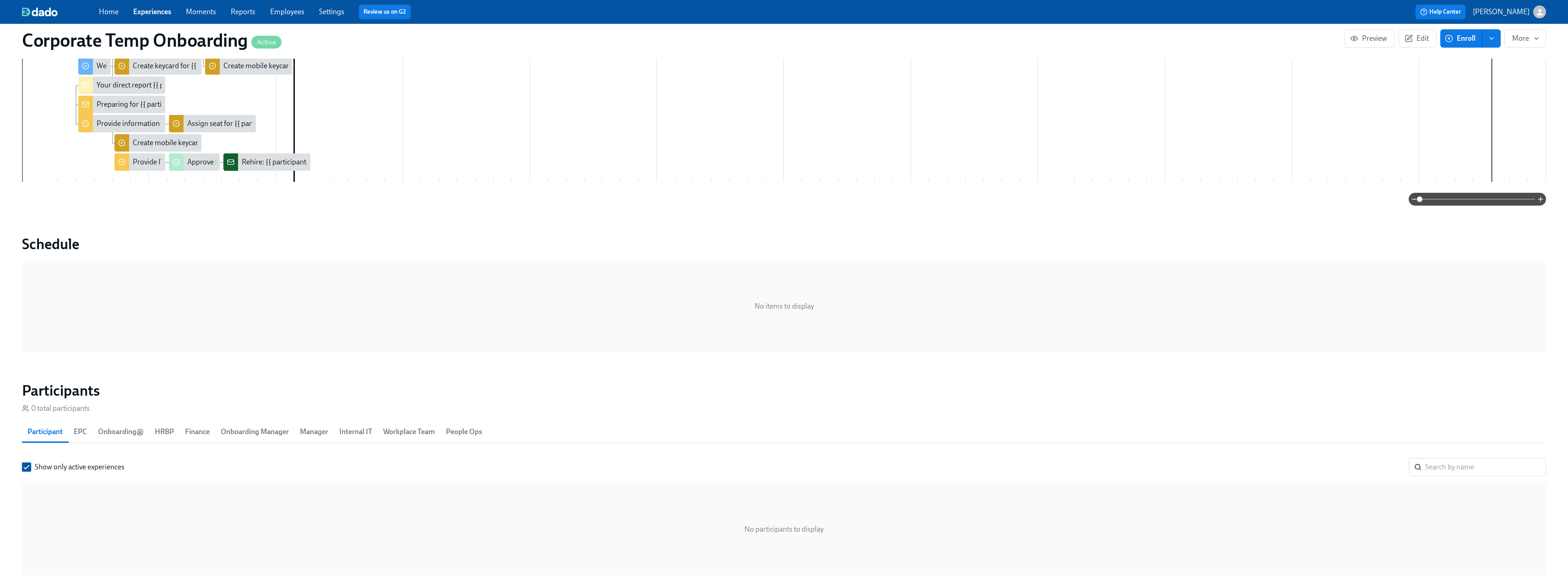
click at [25, 361] on input "Show only active experiences" at bounding box center [27, 467] width 8 height 8
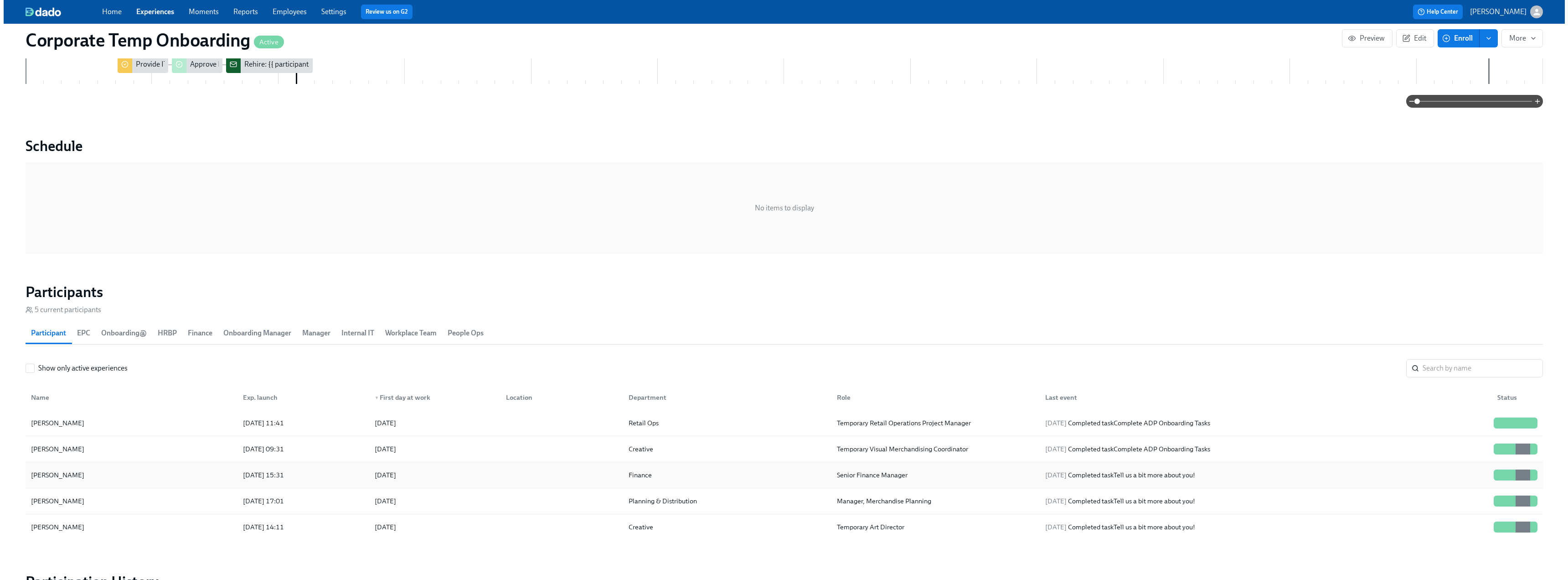
scroll to position [593, 0]
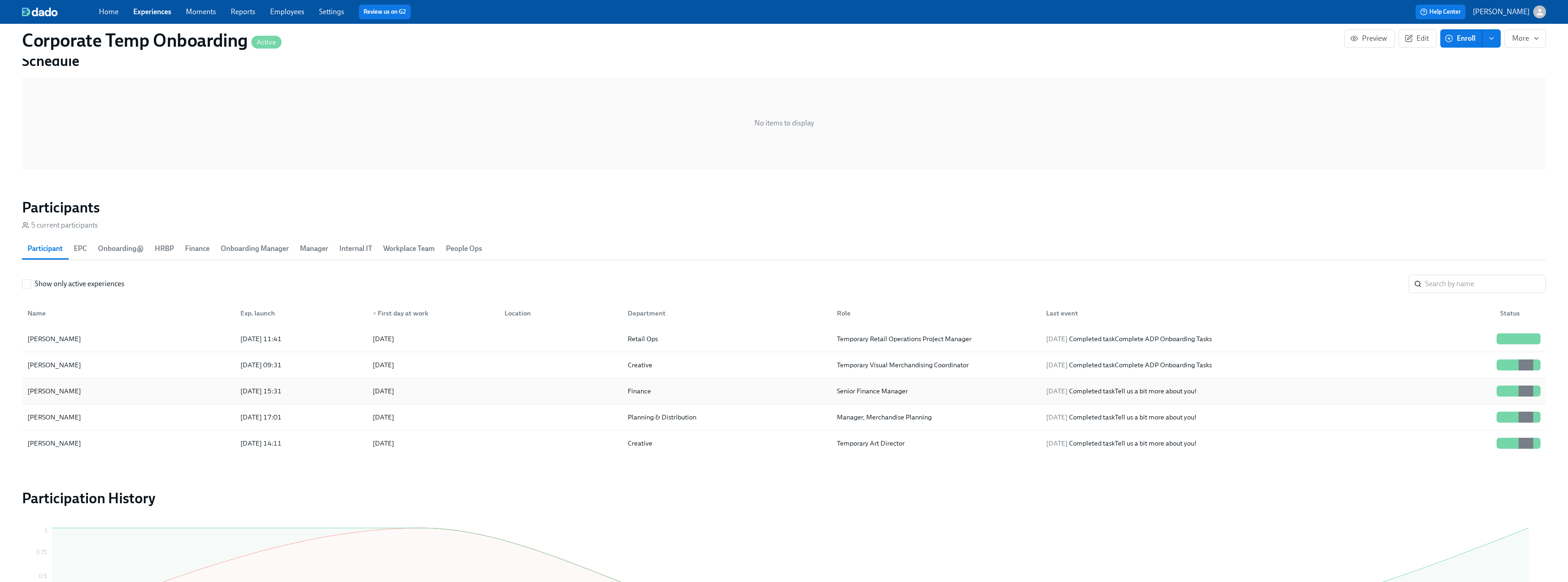
click at [119, 361] on div "[PERSON_NAME]" at bounding box center [129, 391] width 209 height 19
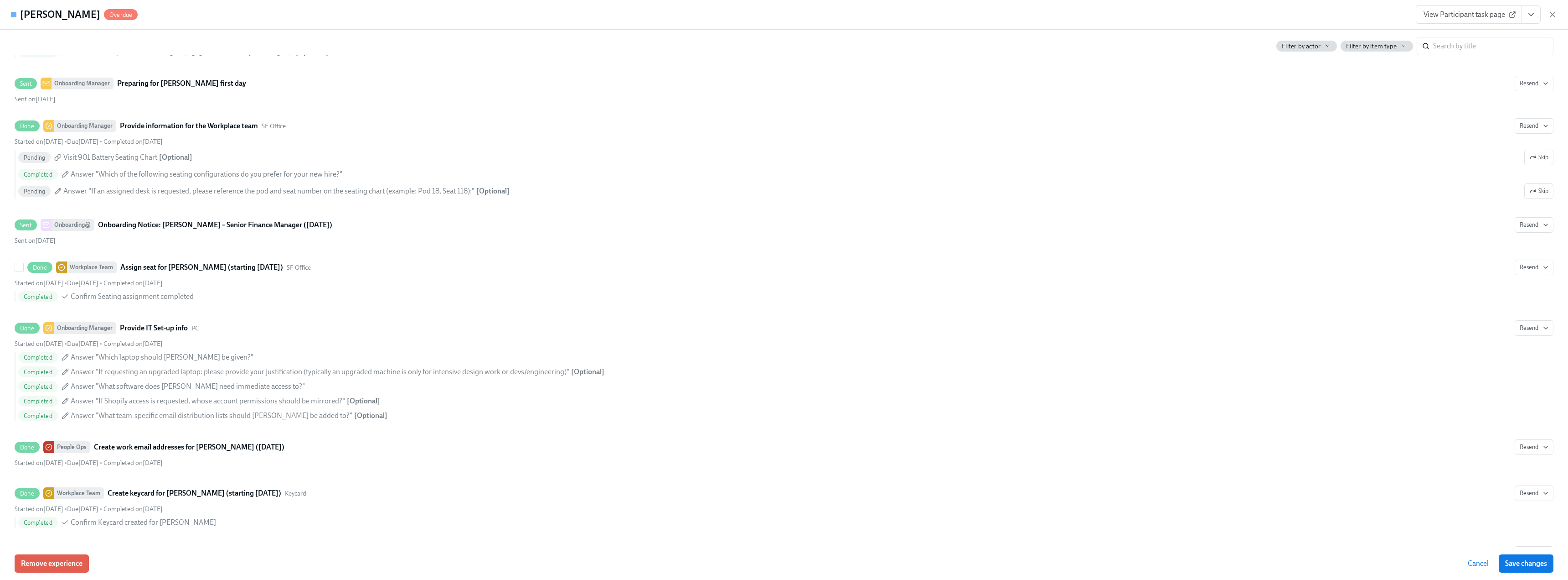
scroll to position [1140, 0]
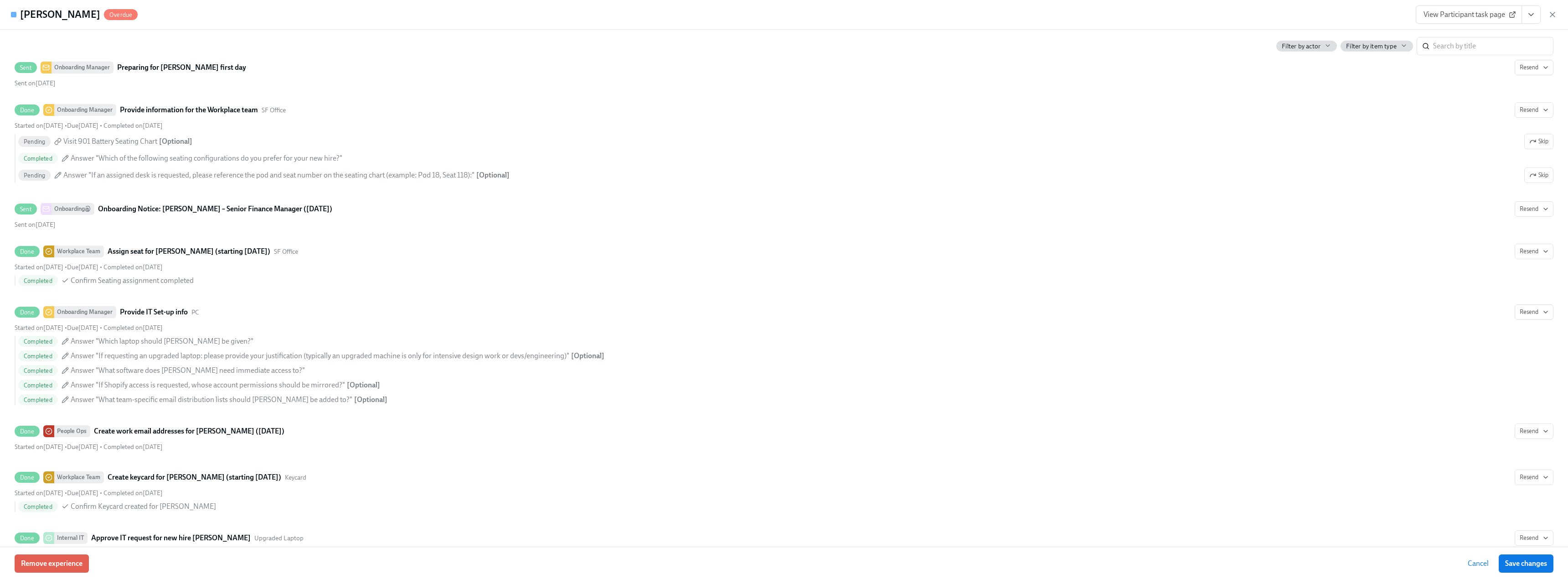
click at [576, 13] on icon "View task page" at bounding box center [1531, 14] width 9 height 9
click at [576, 31] on li "View Manager task page" at bounding box center [1478, 35] width 130 height 16
click at [576, 38] on link "View Manager task page" at bounding box center [1458, 35] width 76 height 10
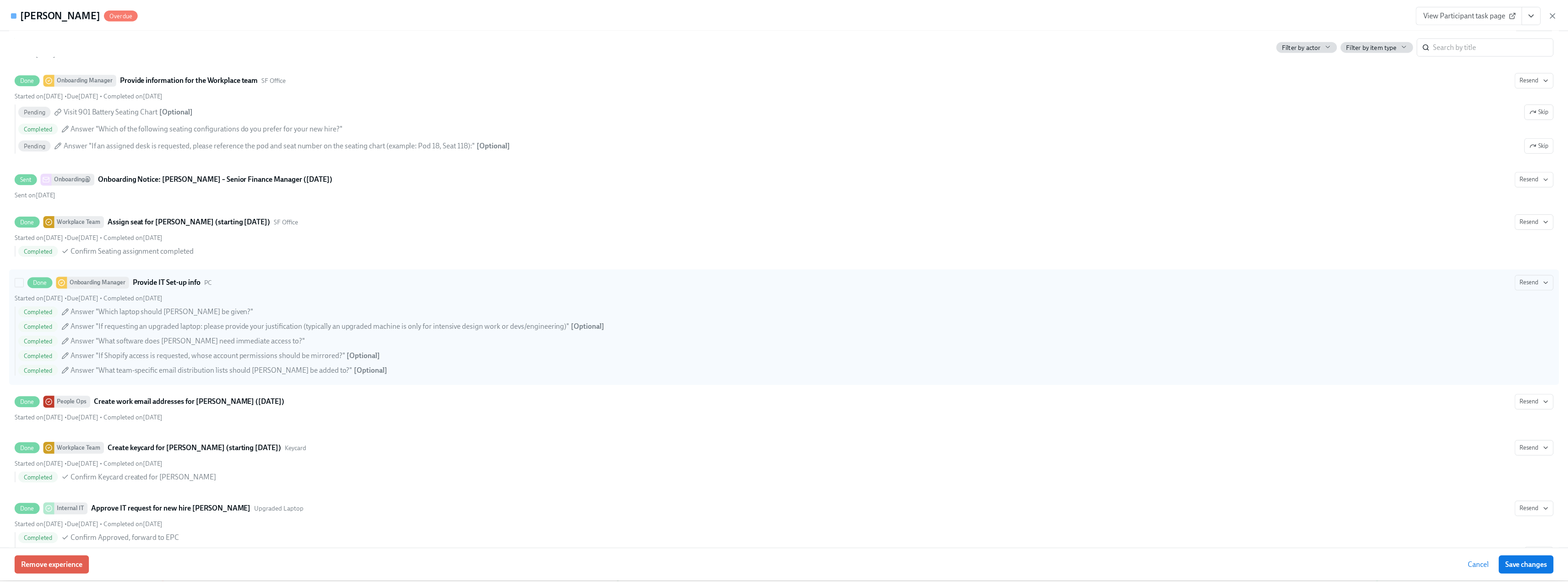
scroll to position [1235, 0]
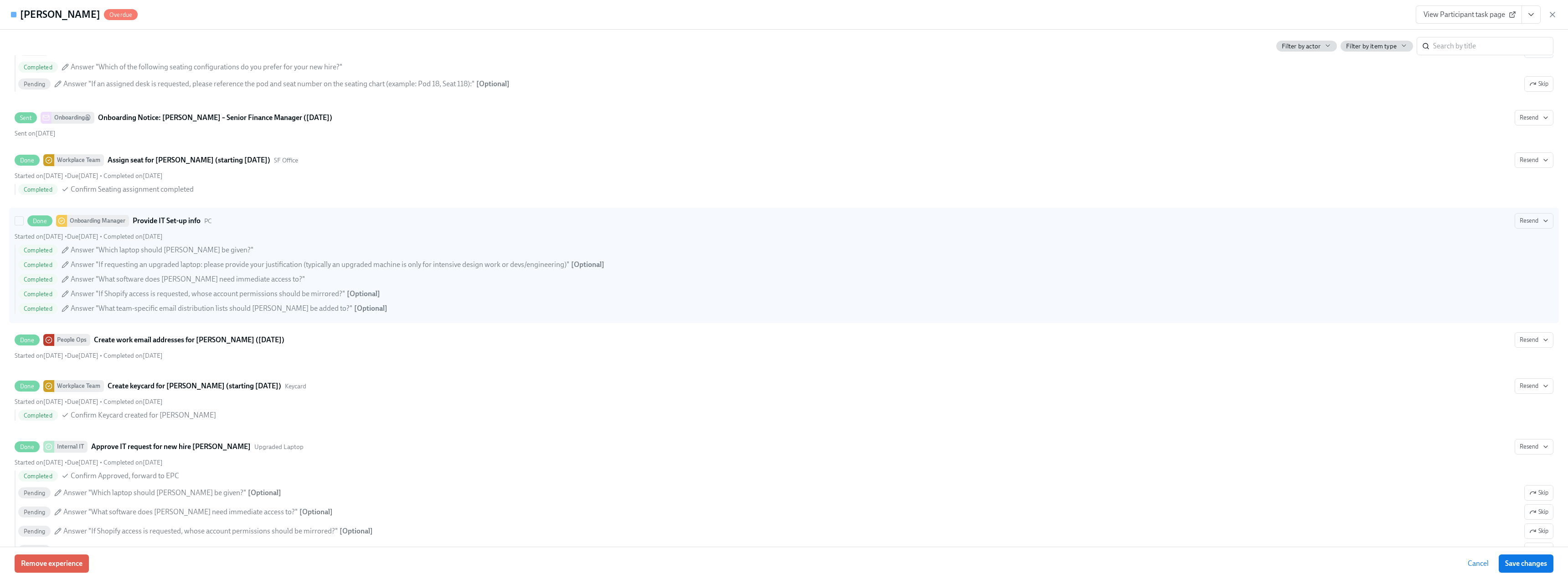
click at [387, 275] on div "Completed Answer "What software does [PERSON_NAME] need immediate access to?"" at bounding box center [786, 279] width 1535 height 11
click at [23, 225] on input "Done Onboarding Manager Provide IT Set-up info PC Resend Started on [DATE] • Du…" at bounding box center [19, 220] width 8 height 8
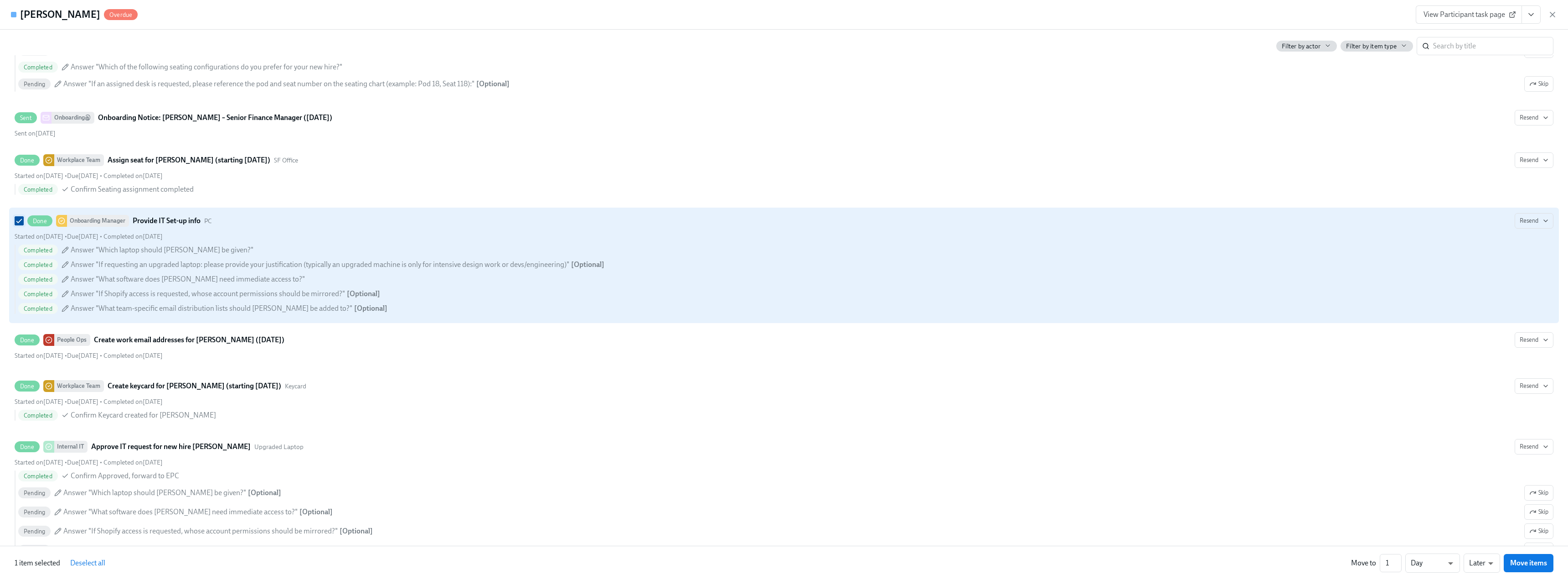
click at [14, 220] on span at bounding box center [18, 220] width 9 height 9
click at [15, 220] on input "Done Onboarding Manager Provide IT Set-up info PC Resend Started on [DATE] • Du…" at bounding box center [19, 220] width 8 height 8
checkbox input "false"
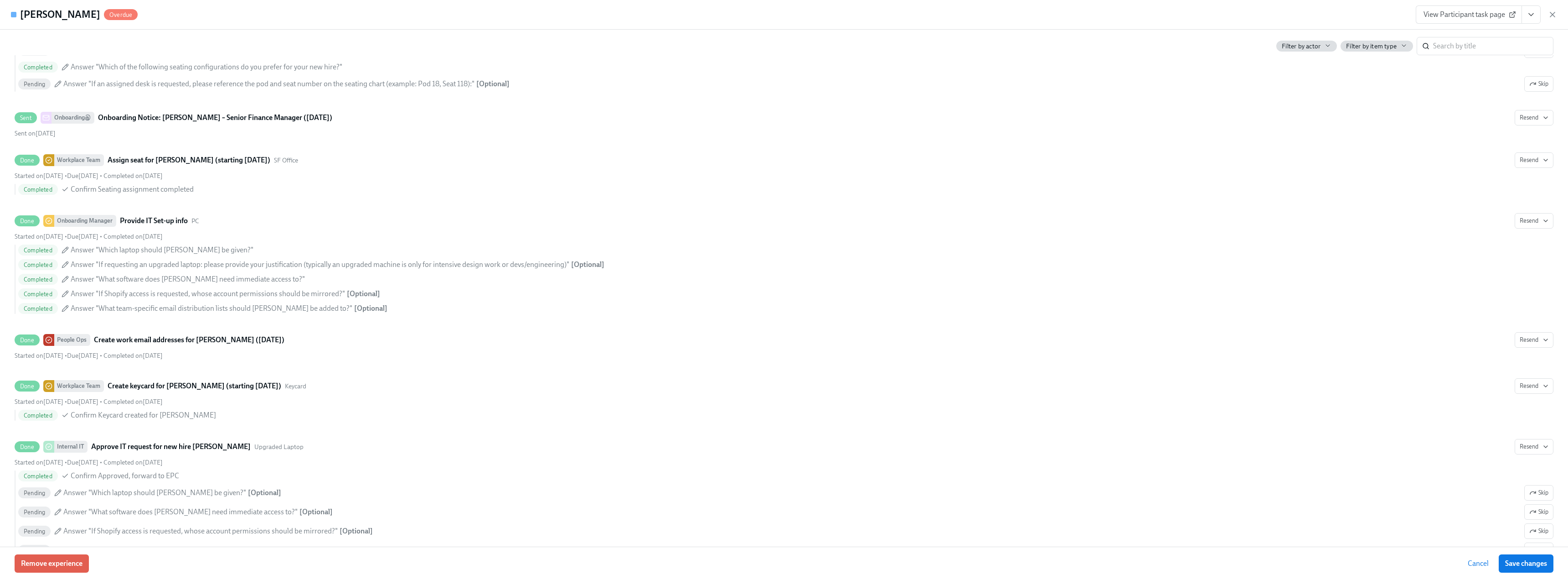
click at [576, 15] on div "View Participant task page" at bounding box center [1487, 14] width 141 height 18
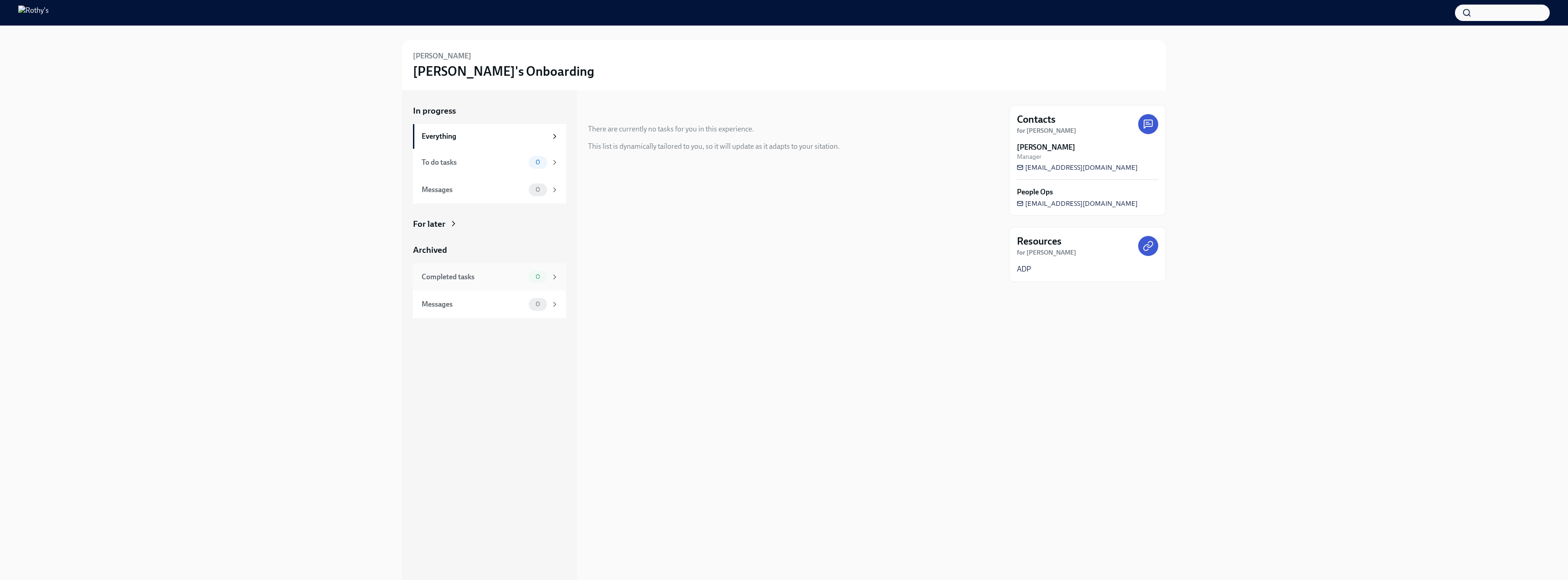
click at [480, 277] on div "Completed tasks" at bounding box center [473, 277] width 103 height 10
click at [487, 304] on div "Messages" at bounding box center [473, 304] width 103 height 10
click at [472, 192] on div "Messages" at bounding box center [473, 190] width 103 height 10
click at [470, 164] on div "To do tasks" at bounding box center [473, 162] width 103 height 10
click at [469, 277] on div "Completed tasks" at bounding box center [473, 277] width 103 height 10
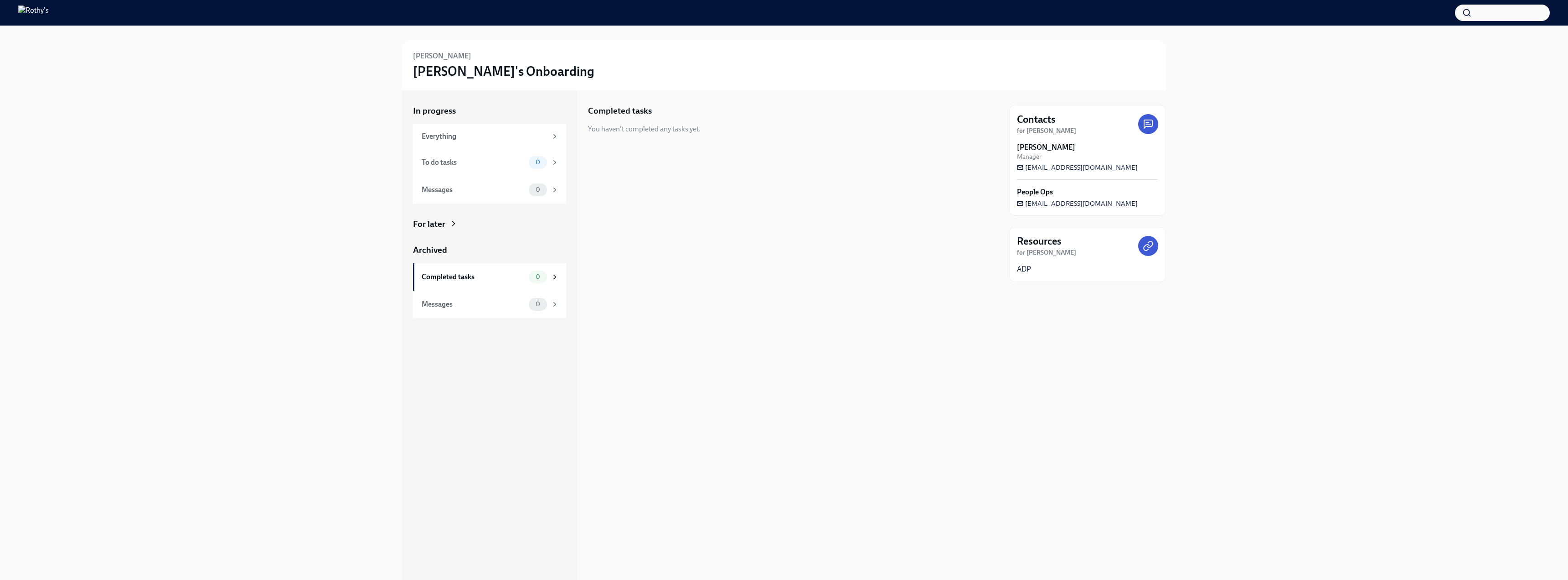
click at [437, 224] on div "For later" at bounding box center [428, 223] width 32 height 12
click at [449, 310] on div "Completed tasks" at bounding box center [473, 312] width 103 height 10
